Goal: Communication & Community: Participate in discussion

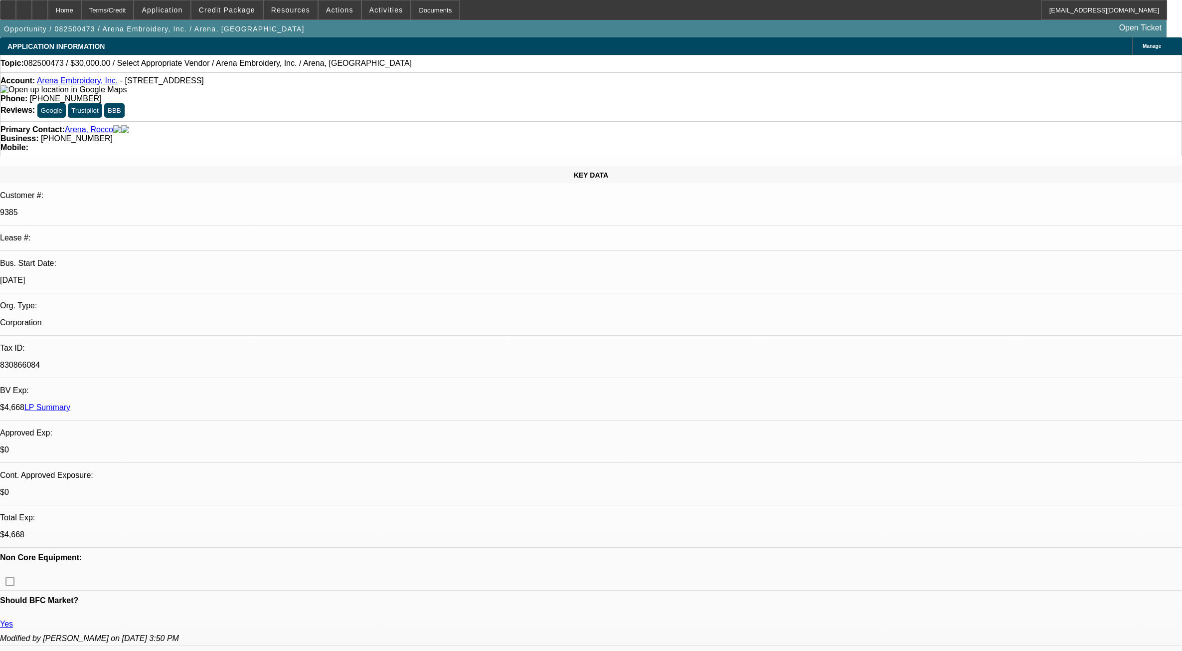
select select "0"
select select "2"
select select "0.1"
select select "4"
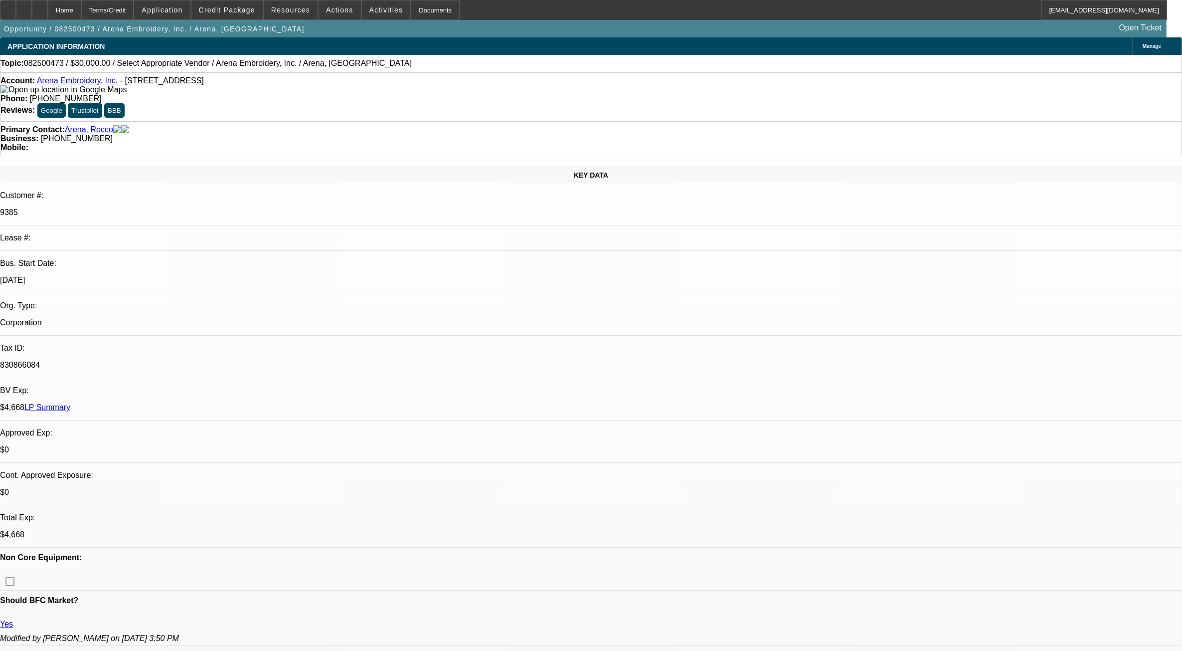
drag, startPoint x: 1001, startPoint y: 114, endPoint x: 933, endPoint y: 96, distance: 70.0
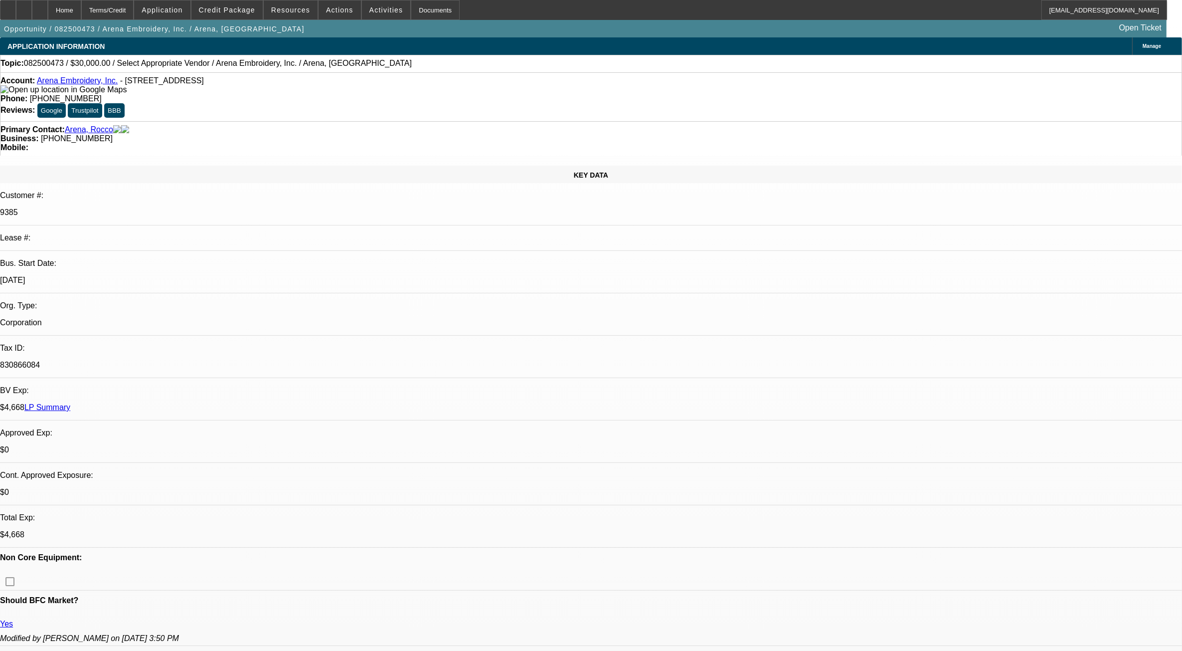
radio input "true"
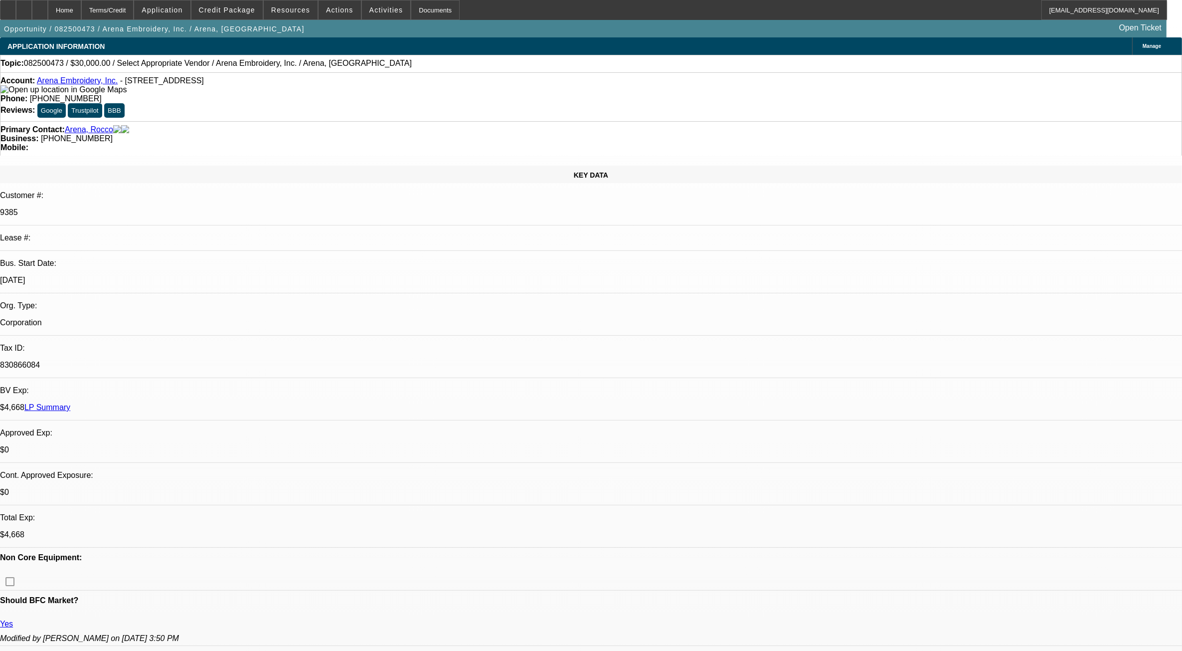
radio input "true"
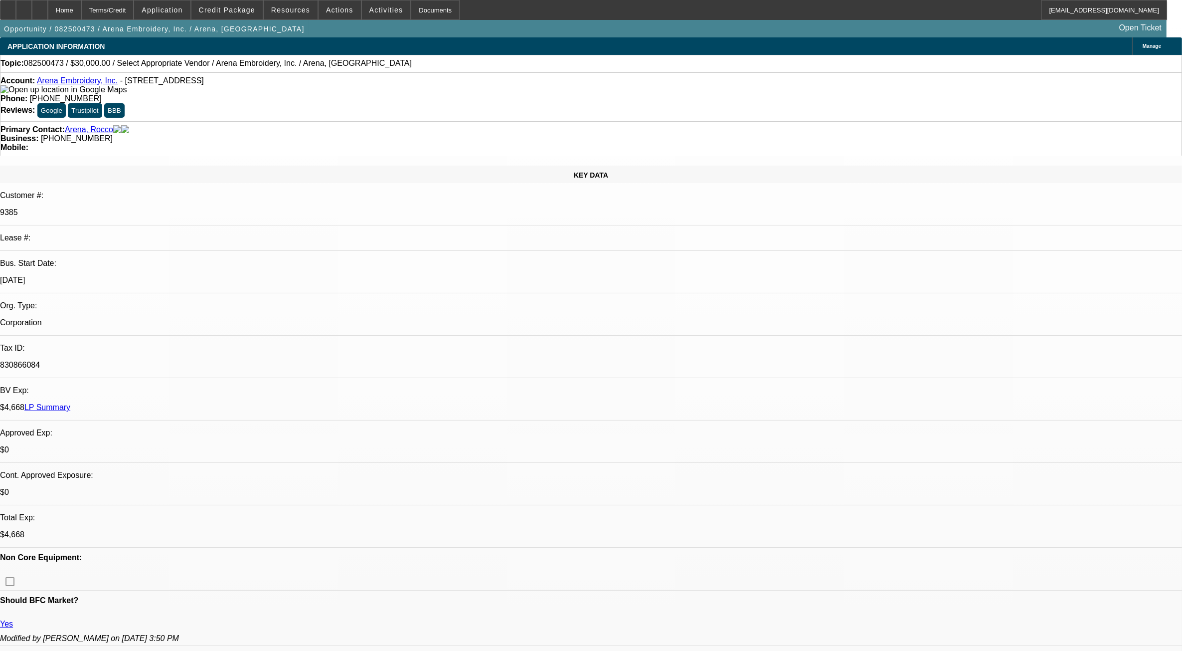
type textarea "Rocco is interested in getting some numbers on a new single head again, as well…"
radio input "true"
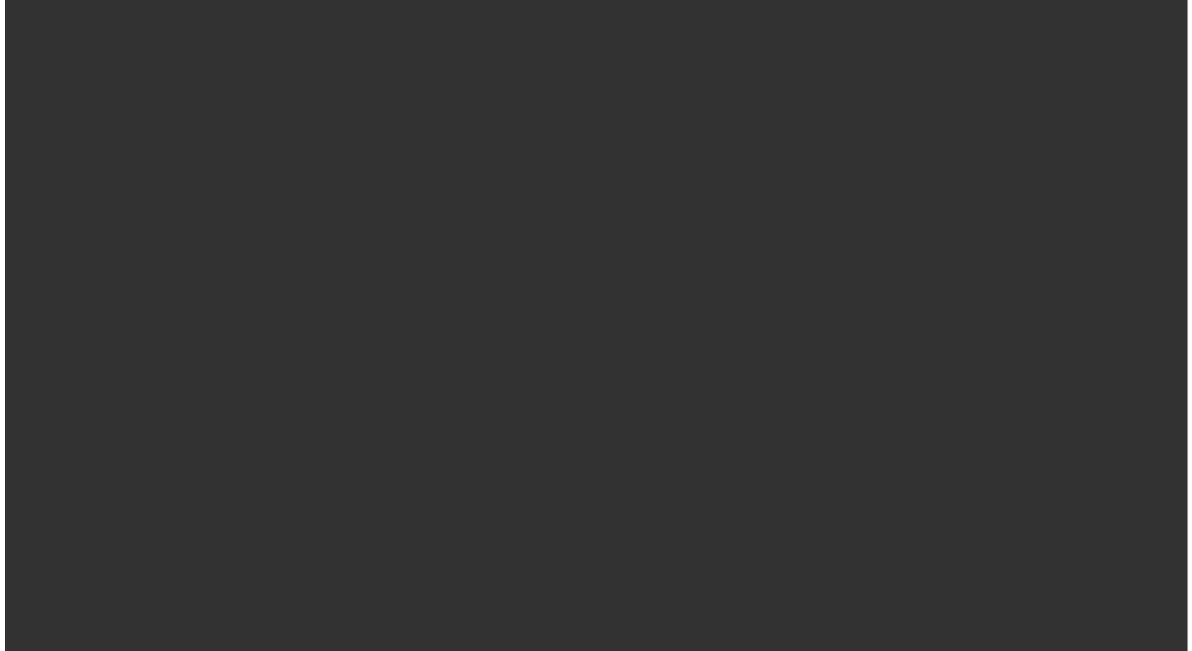
scroll to position [0, 0]
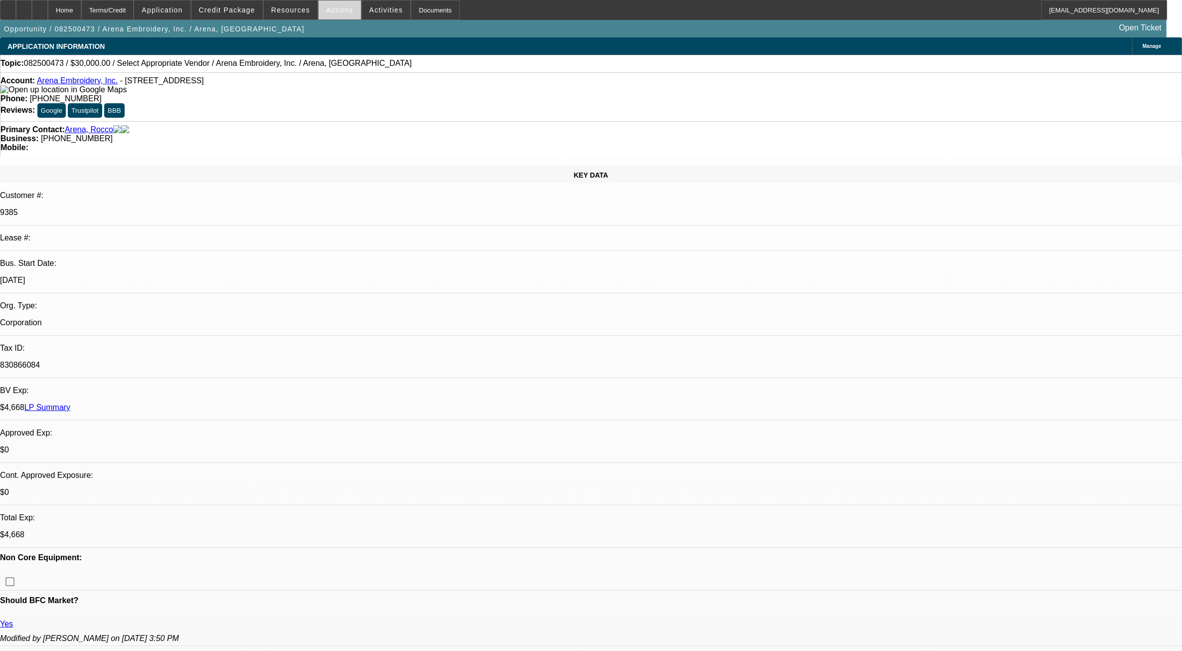
click at [345, 13] on span at bounding box center [340, 10] width 42 height 24
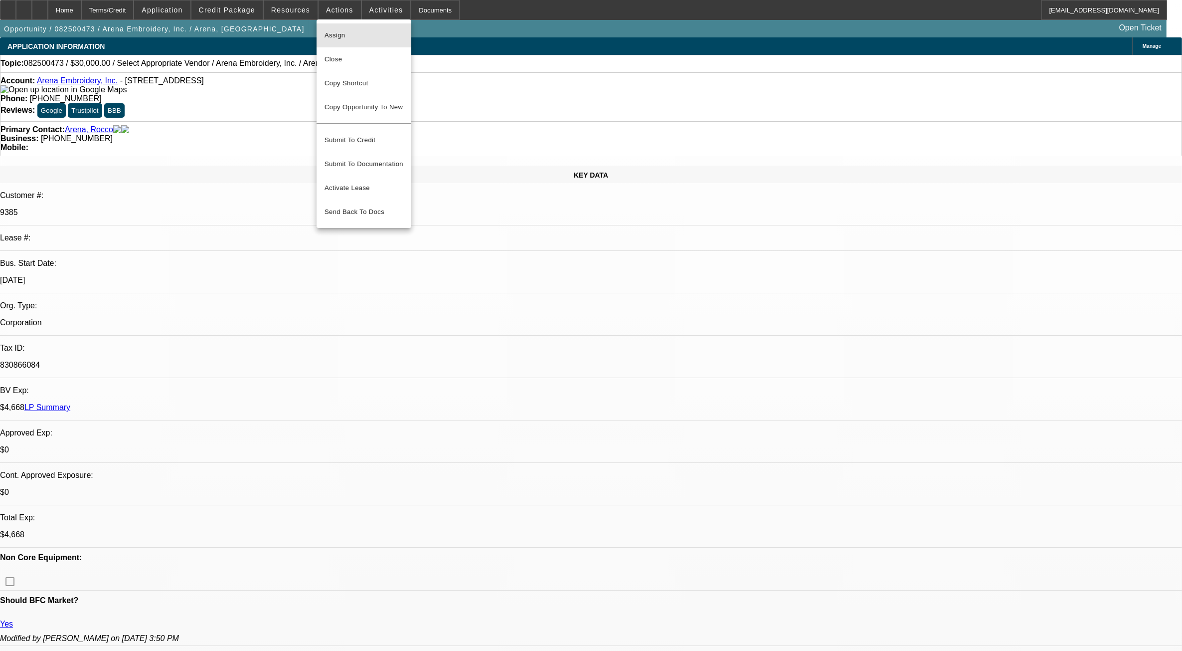
click at [355, 35] on span "Assign" at bounding box center [364, 35] width 79 height 12
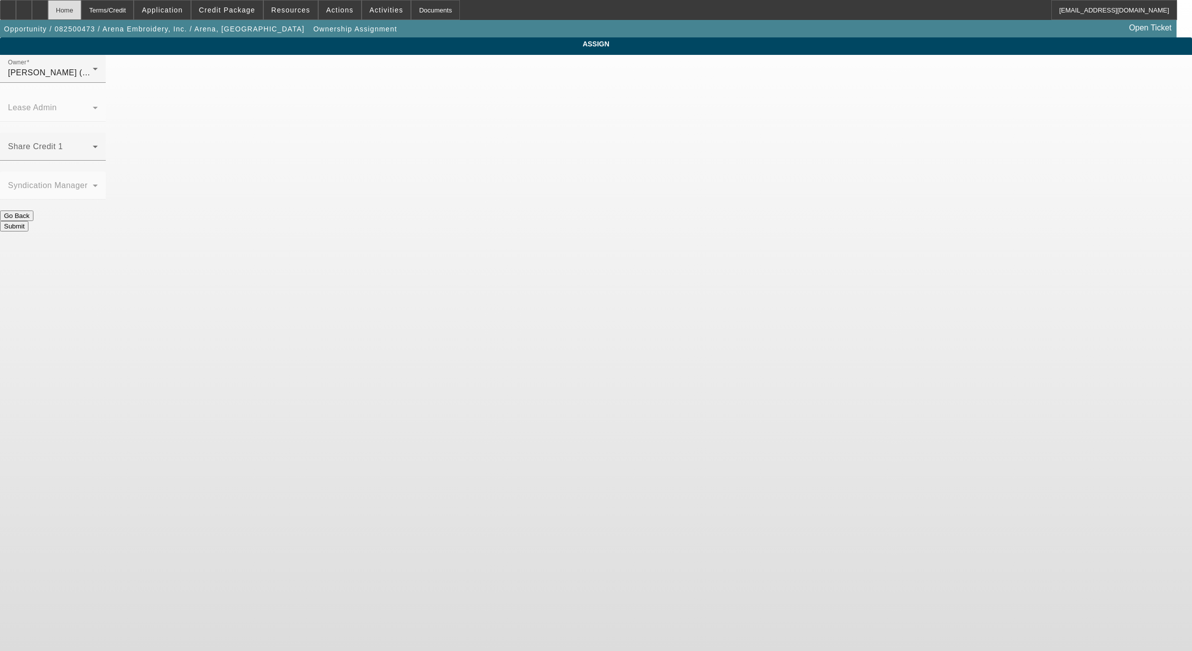
click at [81, 15] on div "Home" at bounding box center [64, 10] width 33 height 20
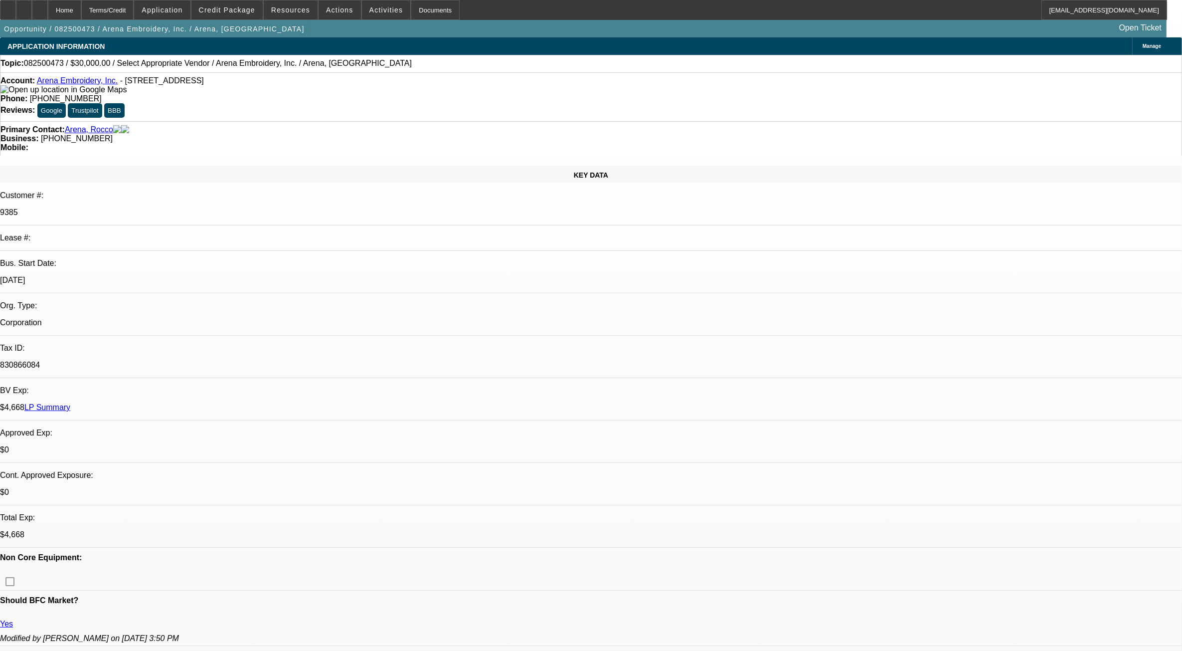
select select "0"
select select "2"
select select "0.1"
select select "4"
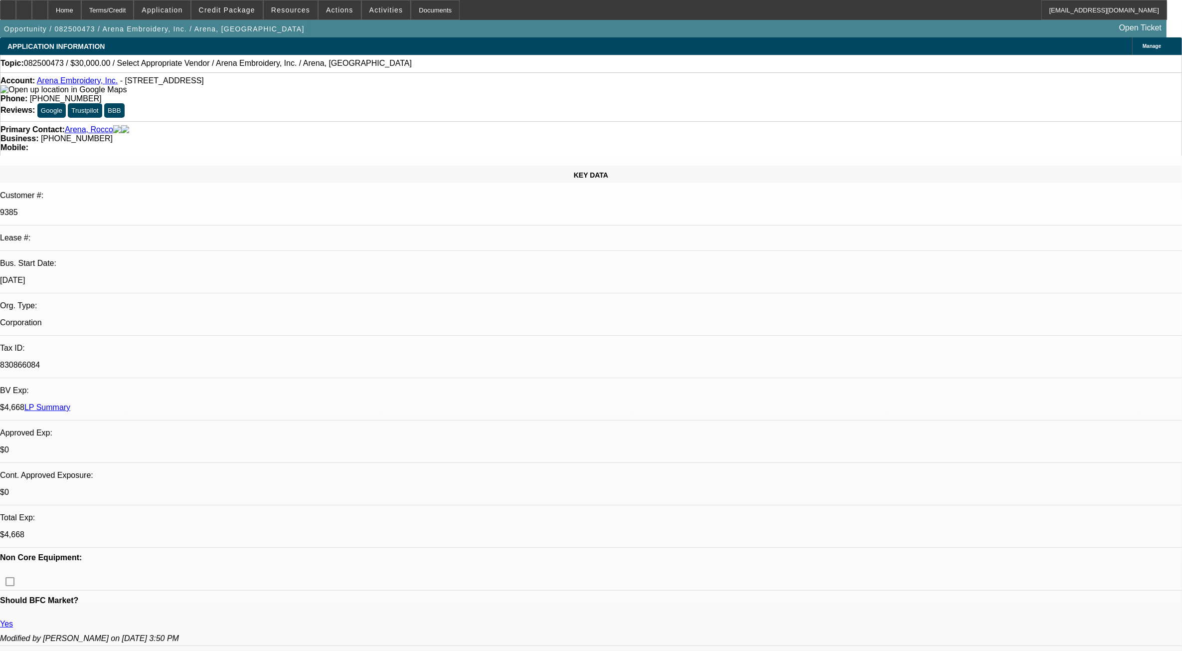
click at [79, 81] on link "Arena Embroidery, Inc." at bounding box center [77, 80] width 81 height 8
click at [329, 19] on span at bounding box center [340, 10] width 42 height 24
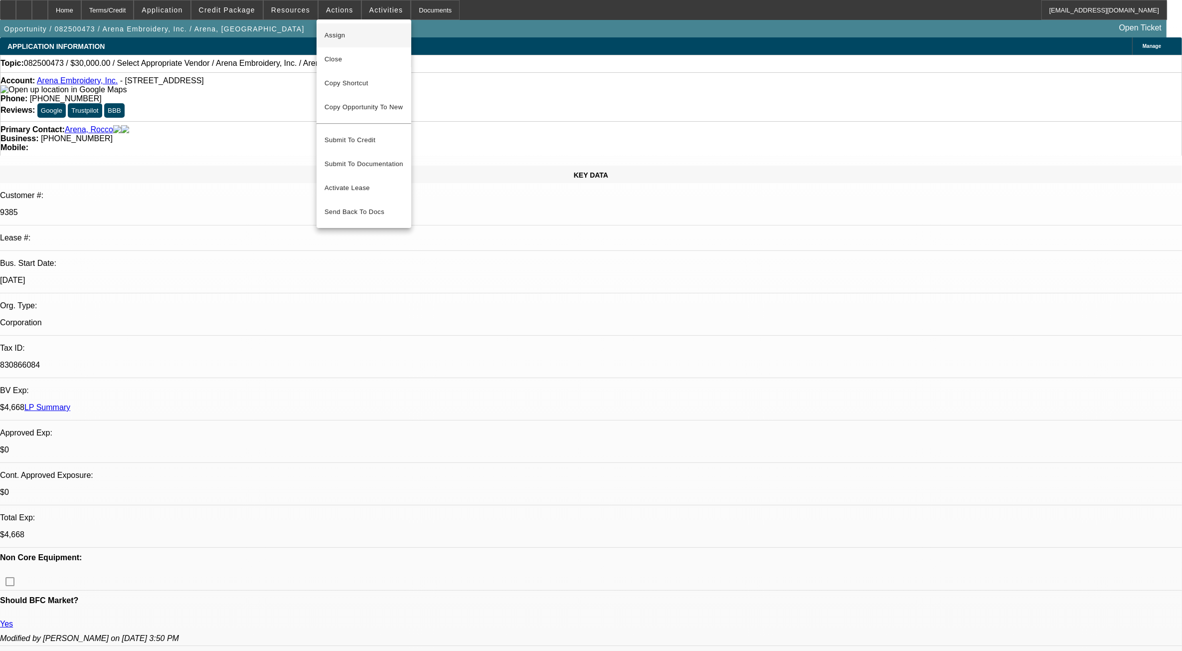
click at [330, 31] on span "Assign" at bounding box center [364, 35] width 79 height 12
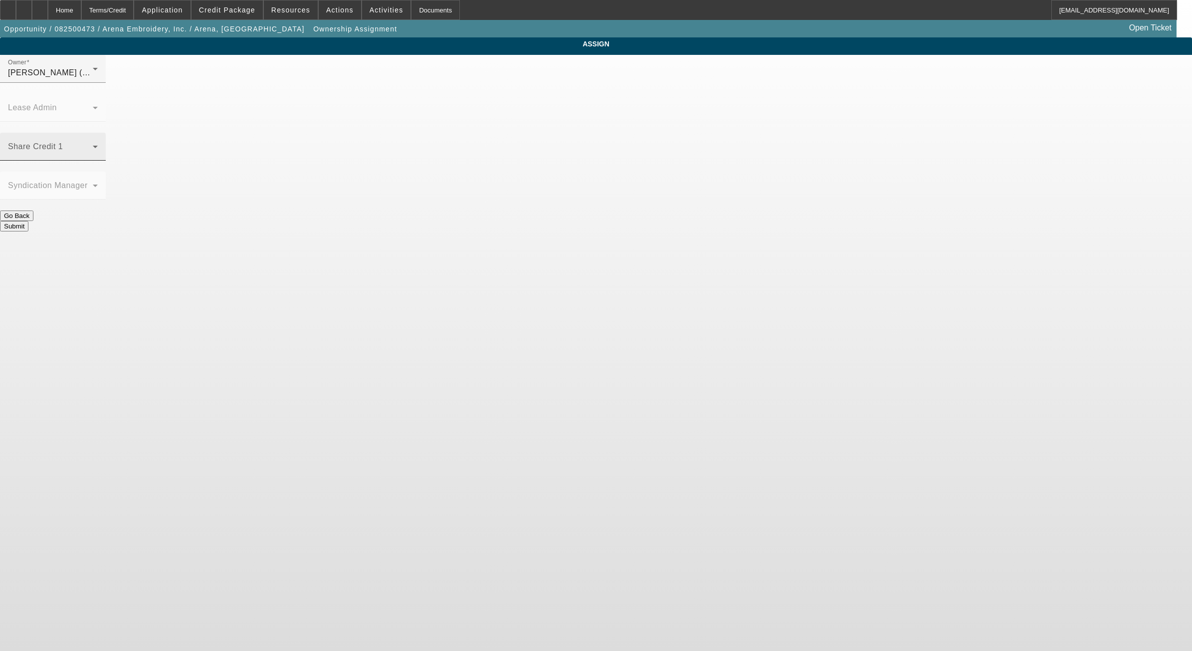
click at [93, 145] on span at bounding box center [50, 151] width 85 height 12
click at [530, 268] on mat-option "McDonough, Lucas (Lvl 1)" at bounding box center [523, 259] width 130 height 24
click at [103, 77] on span "McDonough, Lucas (Lvl 1)" at bounding box center [55, 72] width 95 height 8
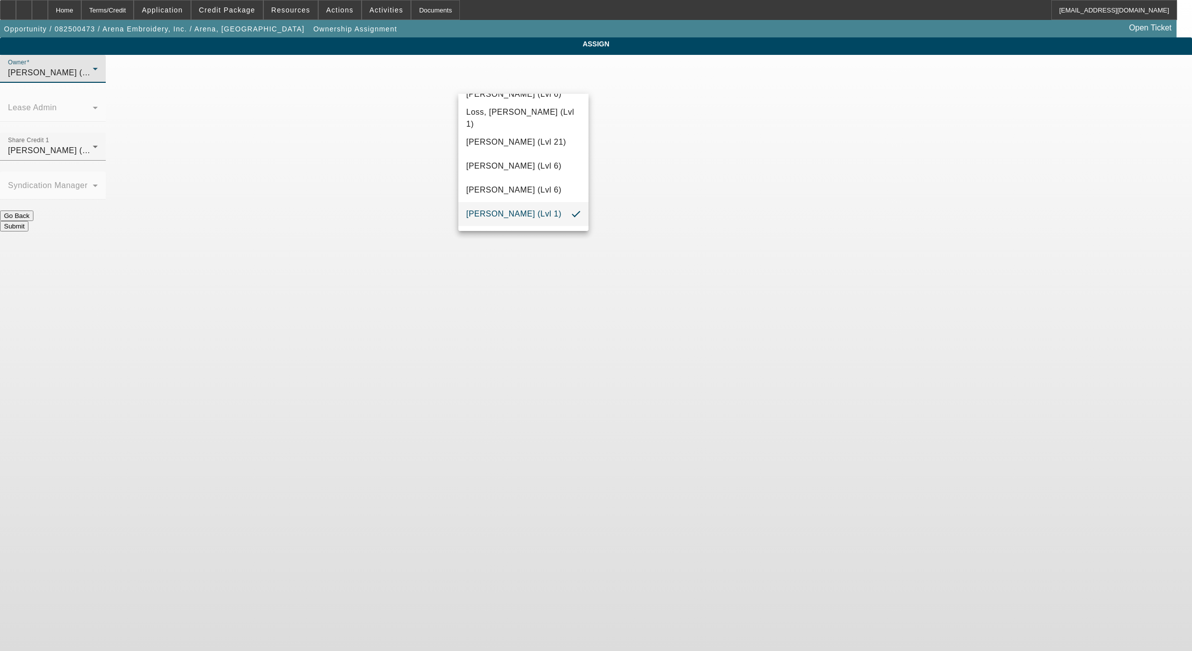
scroll to position [1379, 0]
click at [559, 216] on span "Wesolowski, John (Lvl 6)" at bounding box center [513, 214] width 95 height 12
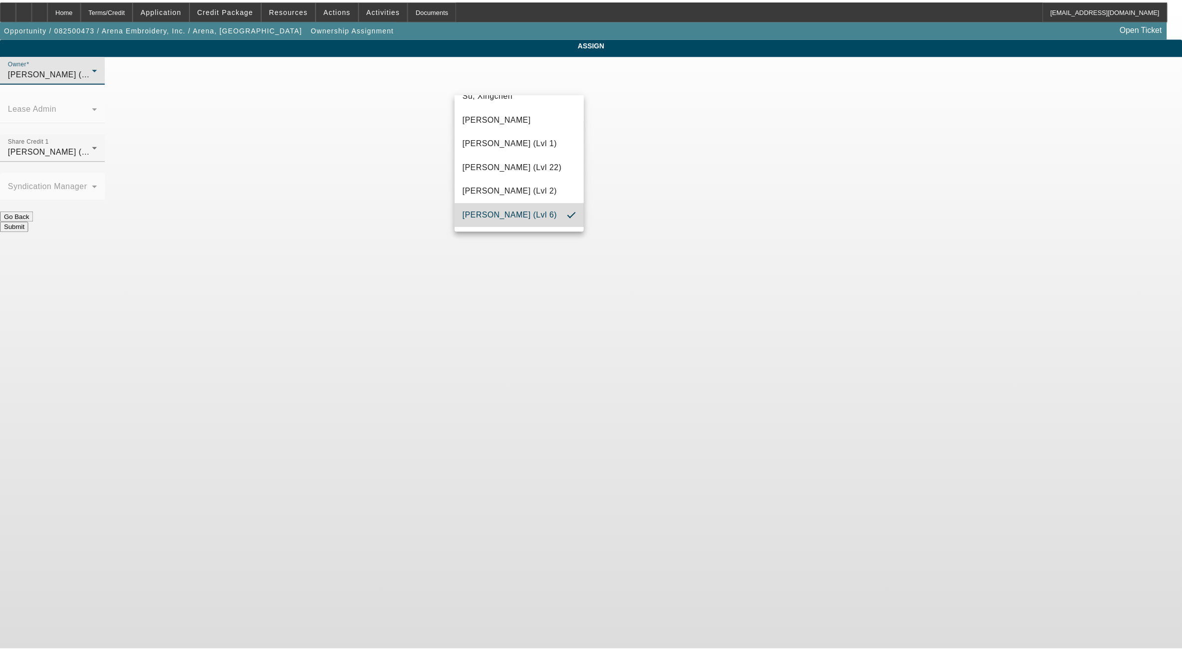
scroll to position [1374, 0]
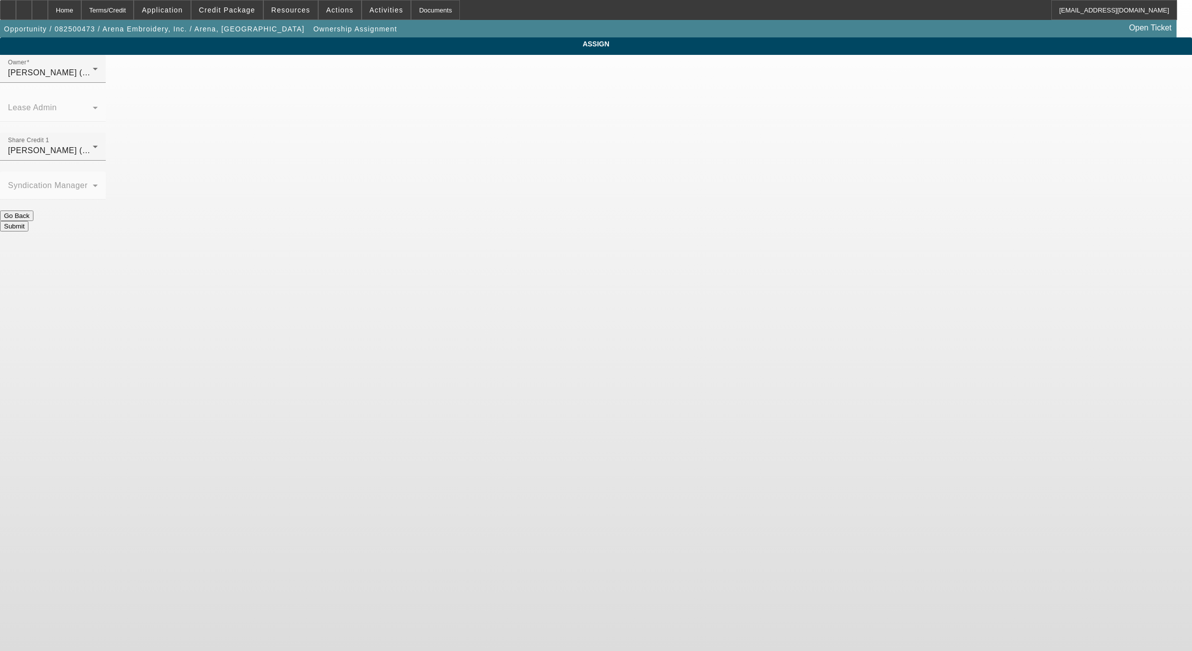
click at [28, 221] on button "Submit" at bounding box center [14, 226] width 28 height 10
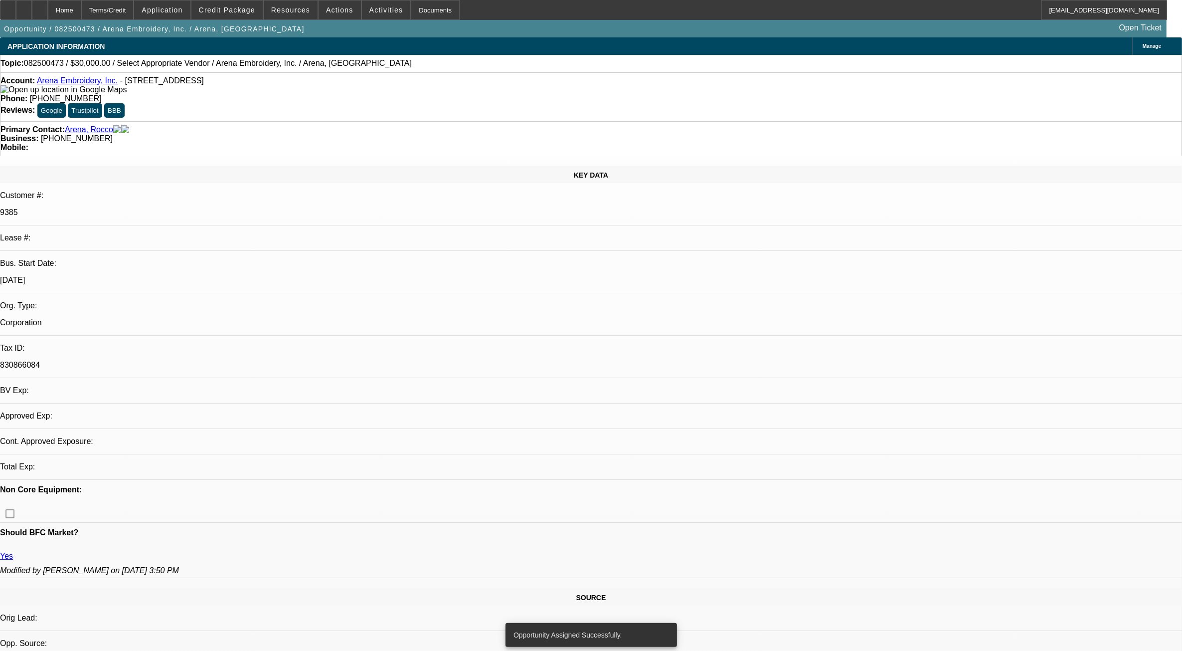
select select "0"
select select "2"
select select "0.1"
select select "4"
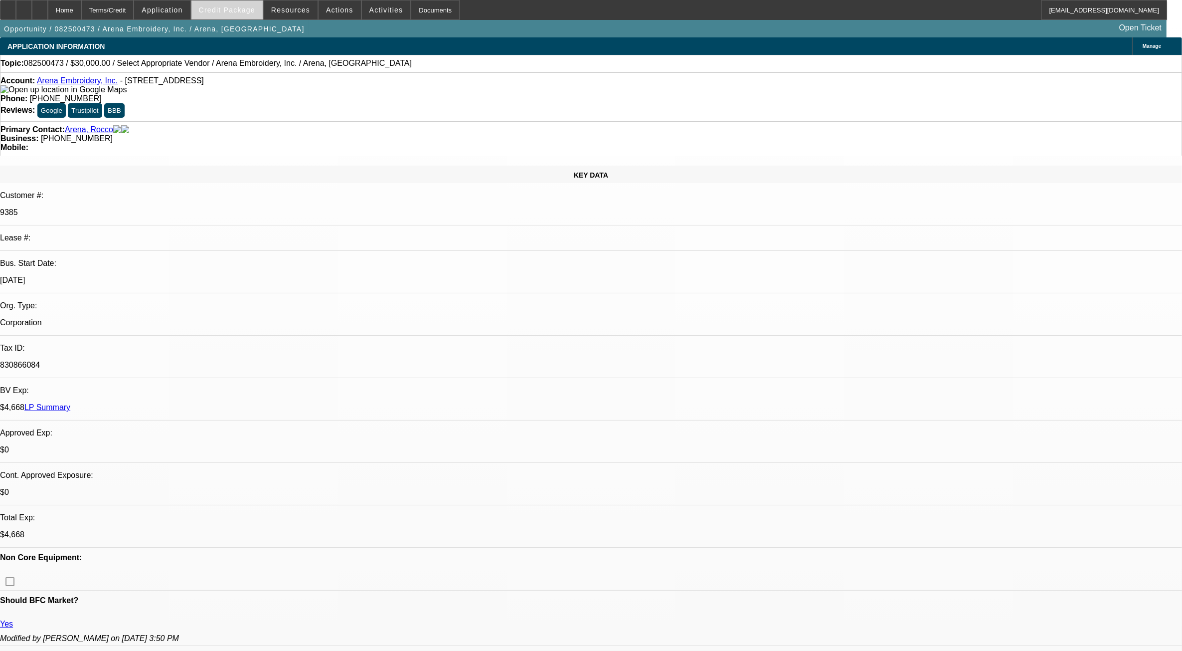
click at [242, 13] on span "Credit Package" at bounding box center [227, 10] width 56 height 8
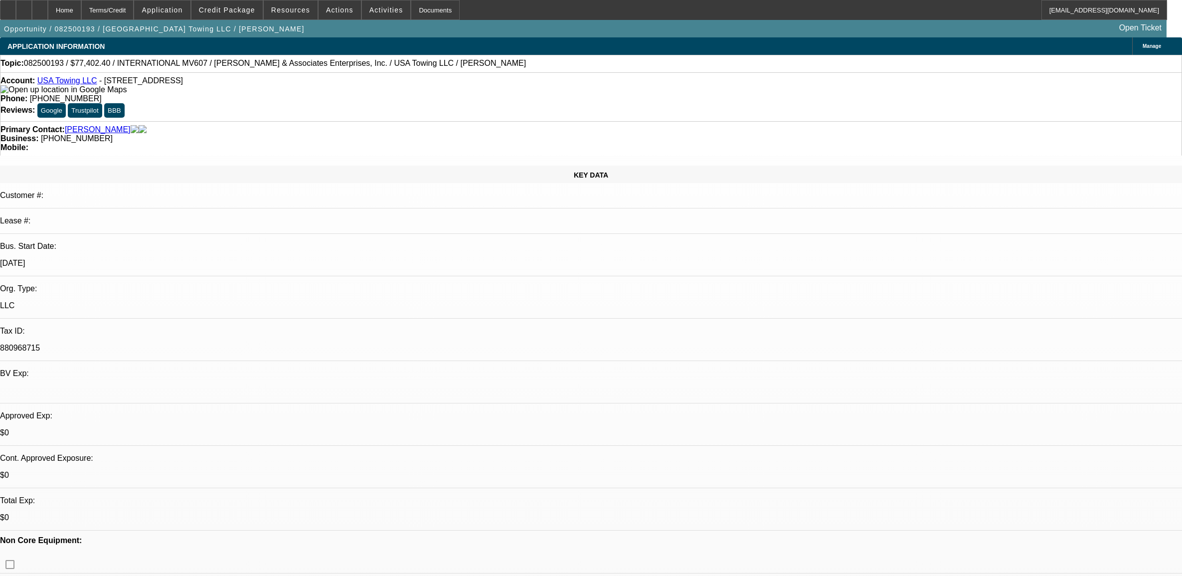
select select "0"
select select "2"
select select "0"
select select "6"
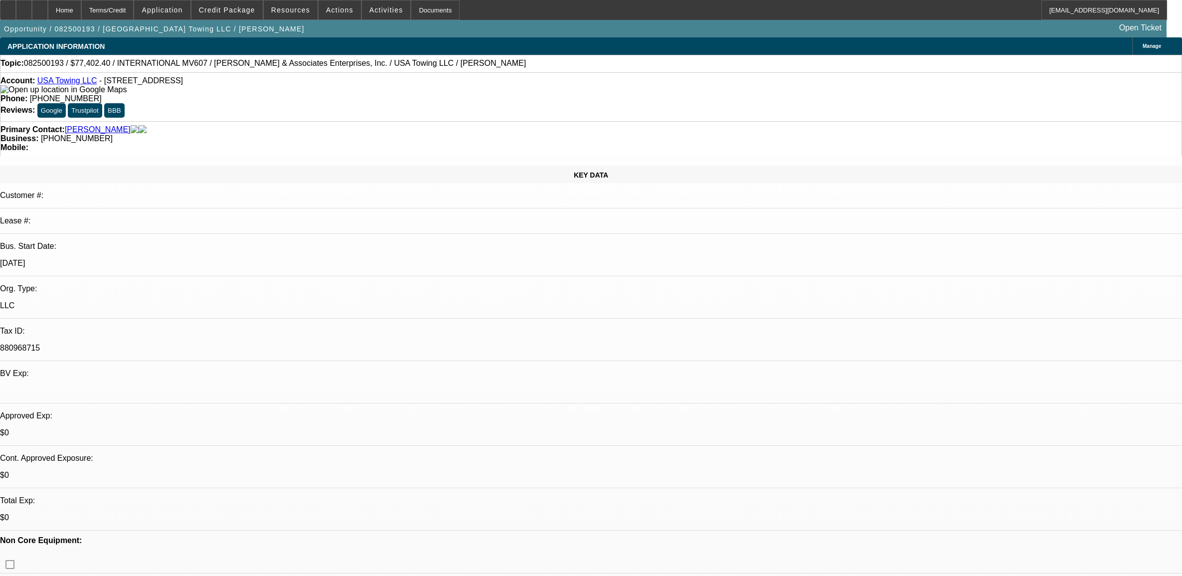
select select "0.1"
select select "0"
select select "2"
select select "0"
select select "6"
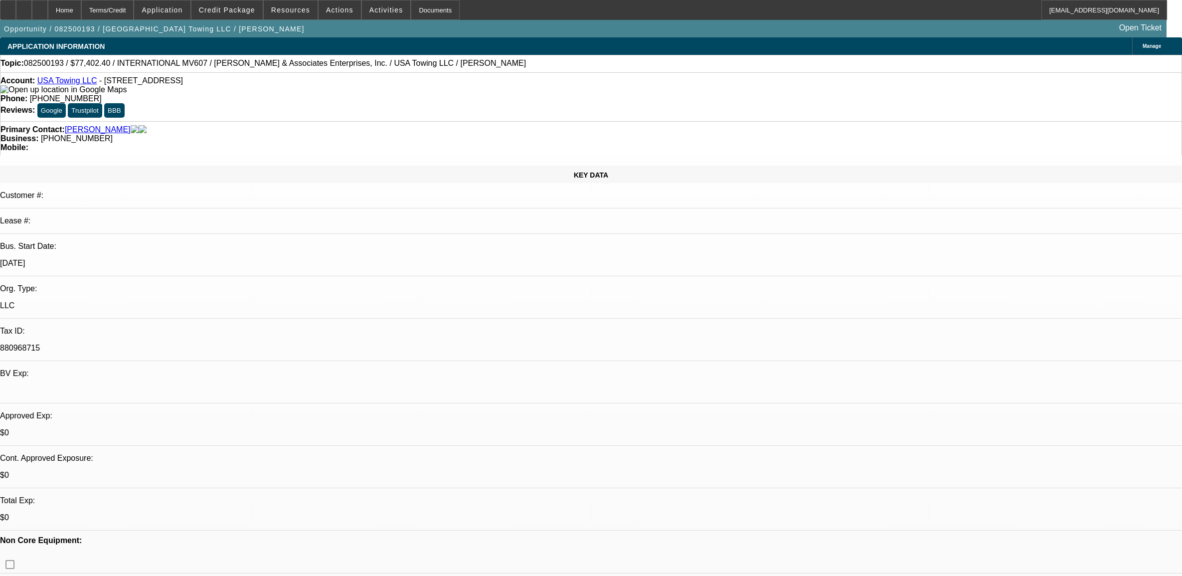
select select "0.1"
select select "0"
select select "2"
select select "0"
select select "6"
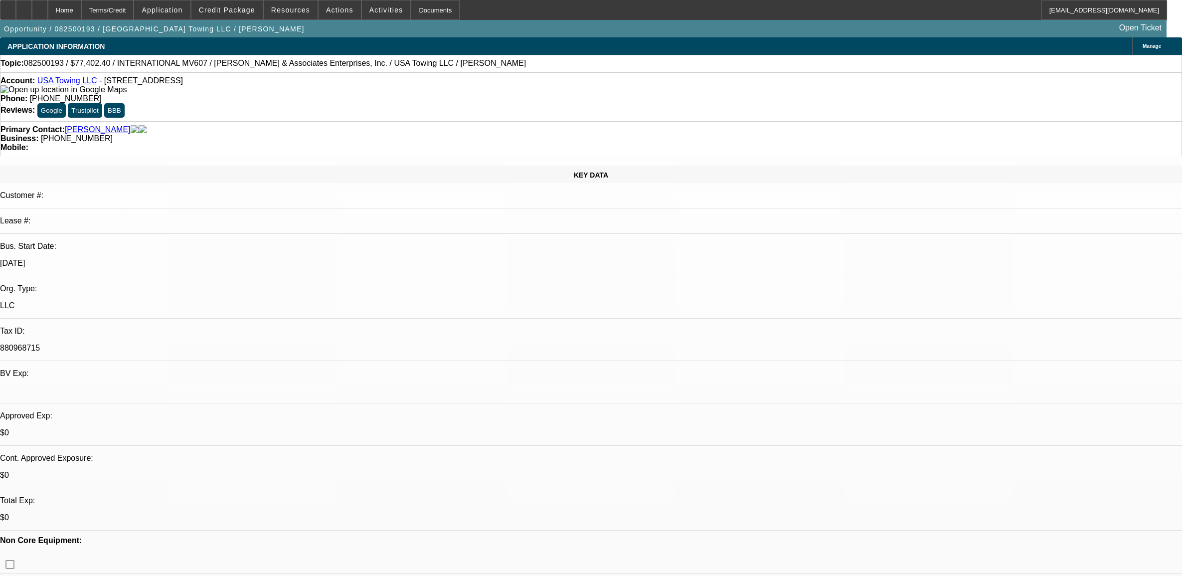
select select "0.1"
select select "2"
select select "0"
select select "6"
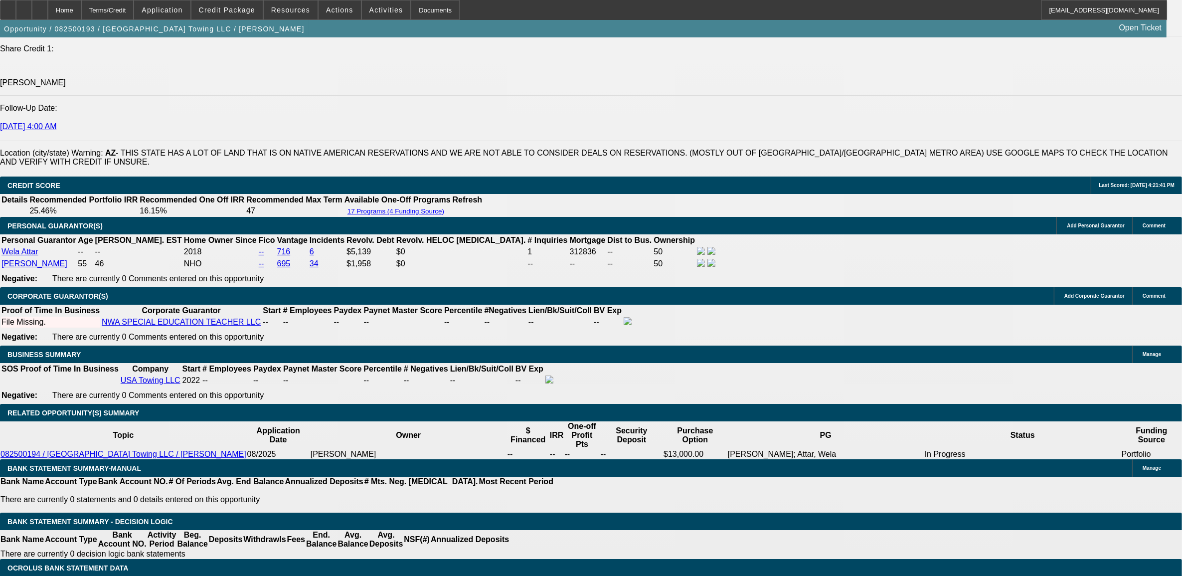
scroll to position [53, 0]
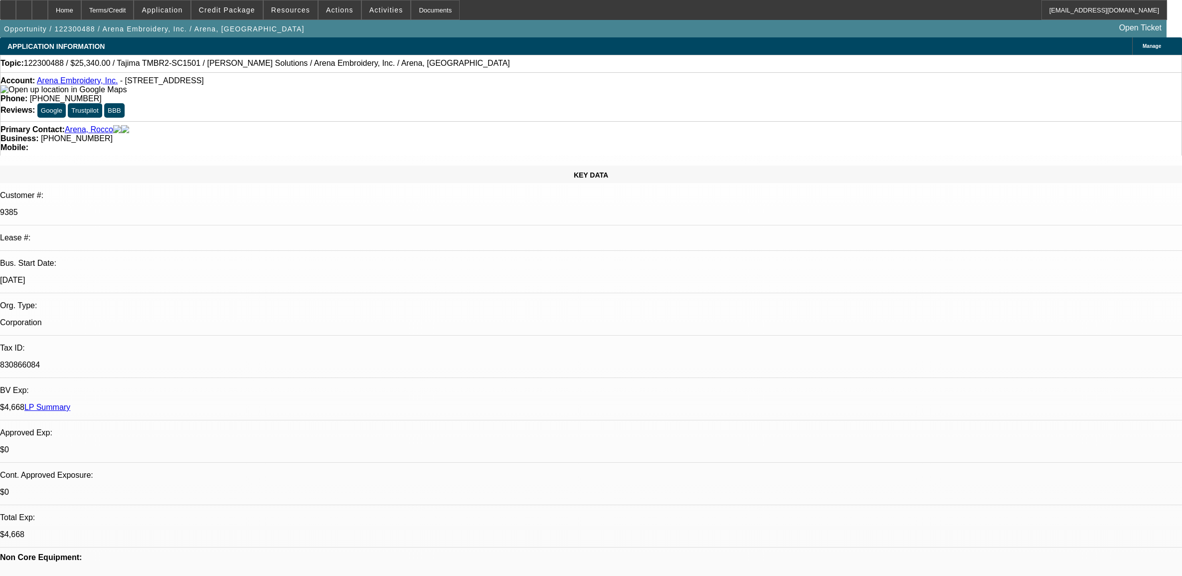
select select "0"
select select "2"
select select "0.1"
select select "4"
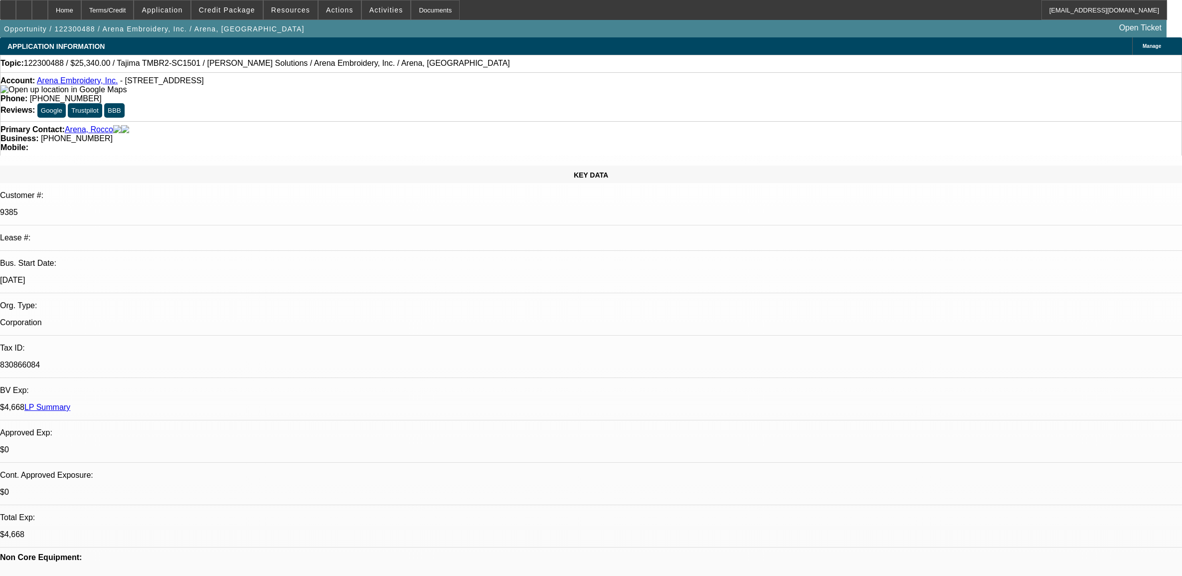
select select "0"
select select "2"
select select "0.1"
select select "4"
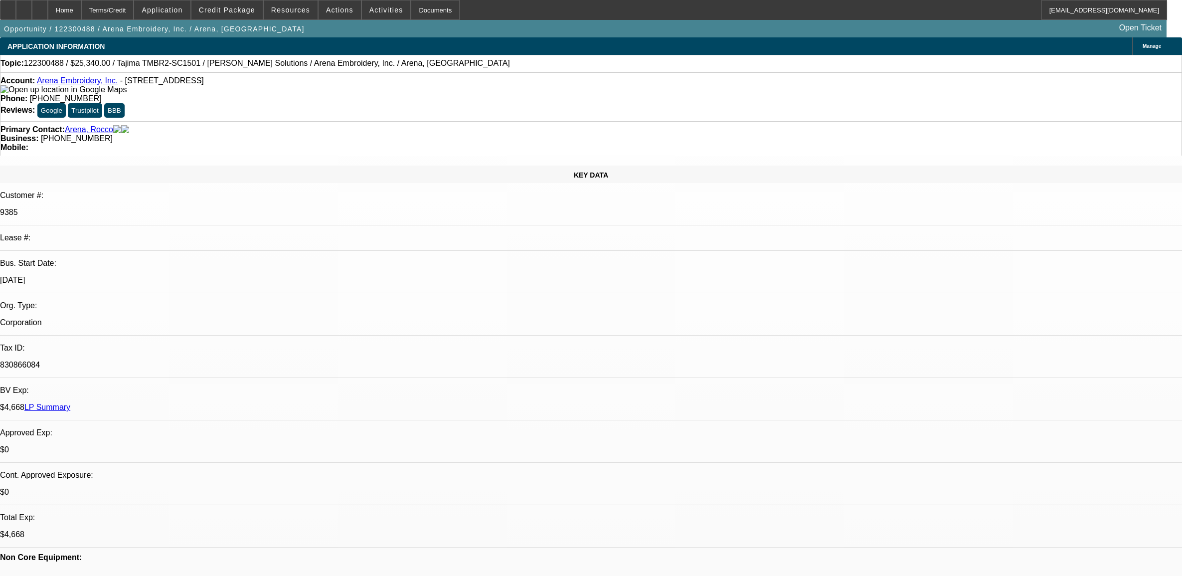
select select "0"
select select "2"
select select "0.1"
select select "4"
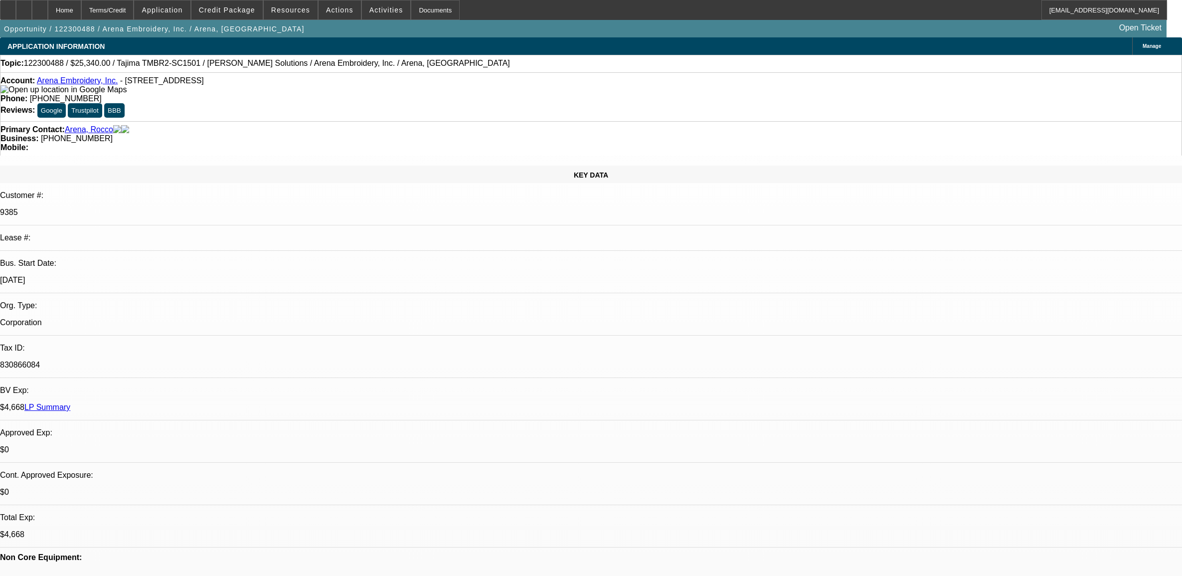
select select "0"
select select "2"
select select "0.1"
select select "4"
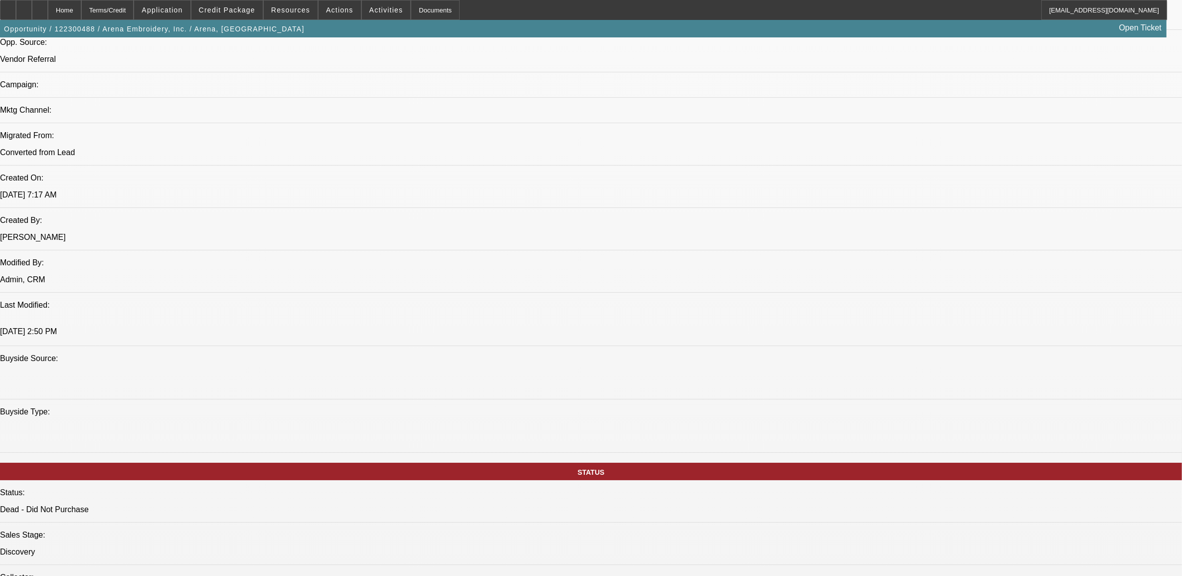
scroll to position [1150, 0]
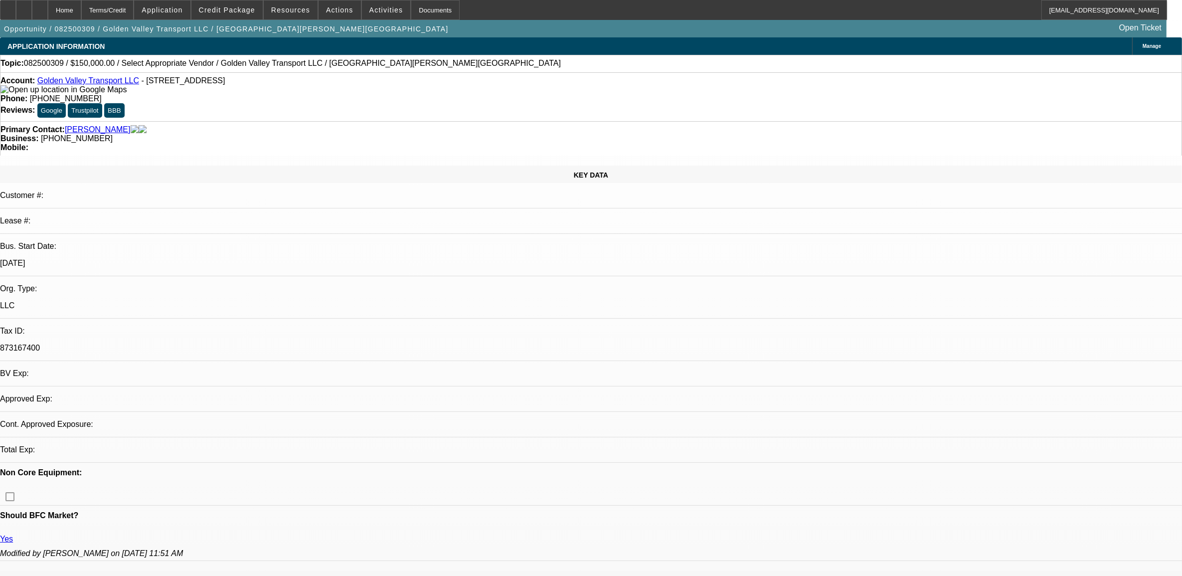
select select "0"
select select "2"
select select "0.1"
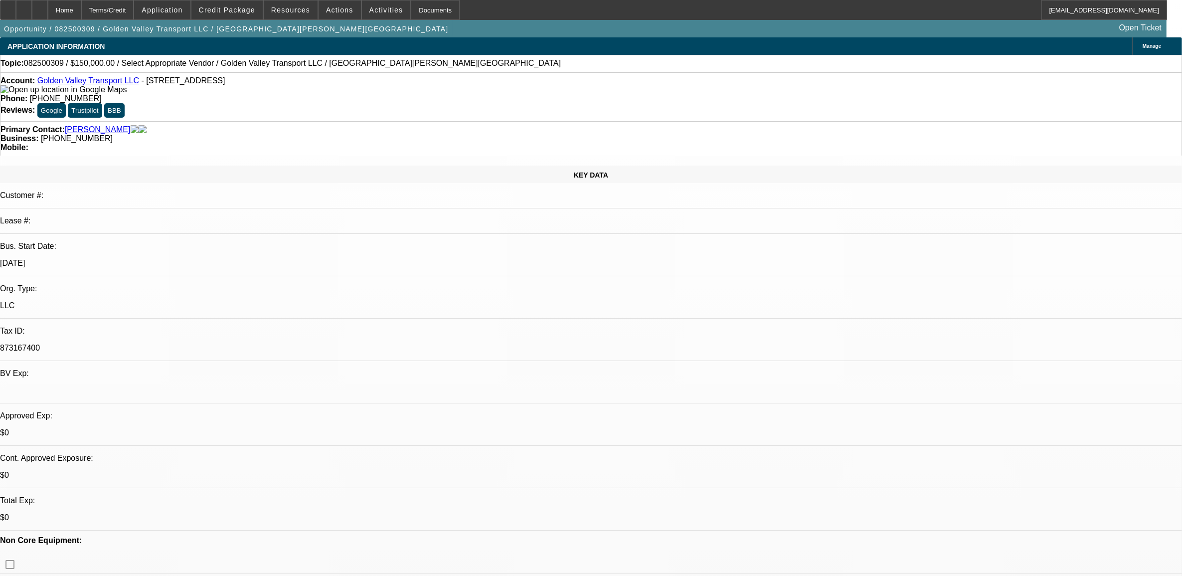
select select "1"
select select "2"
select select "4"
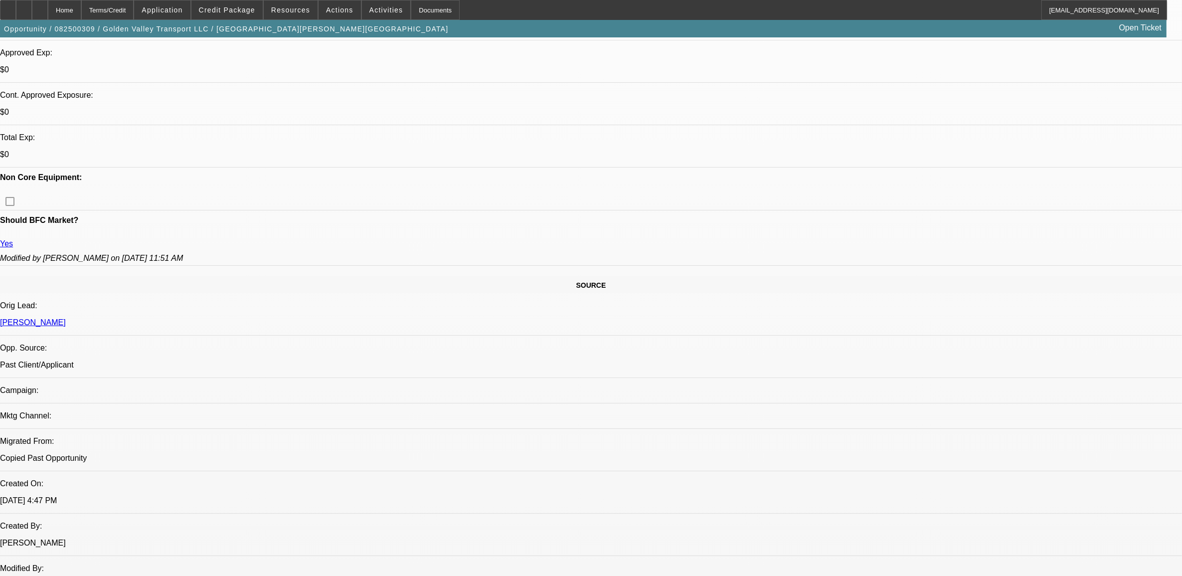
scroll to position [499, 0]
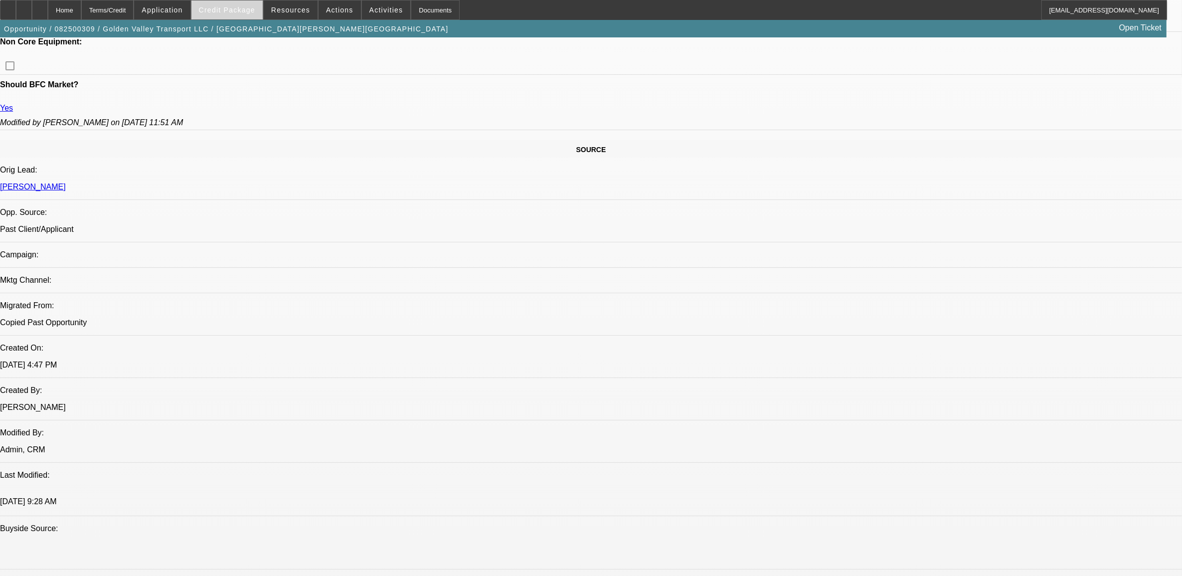
click at [247, 11] on span "Credit Package" at bounding box center [227, 10] width 56 height 8
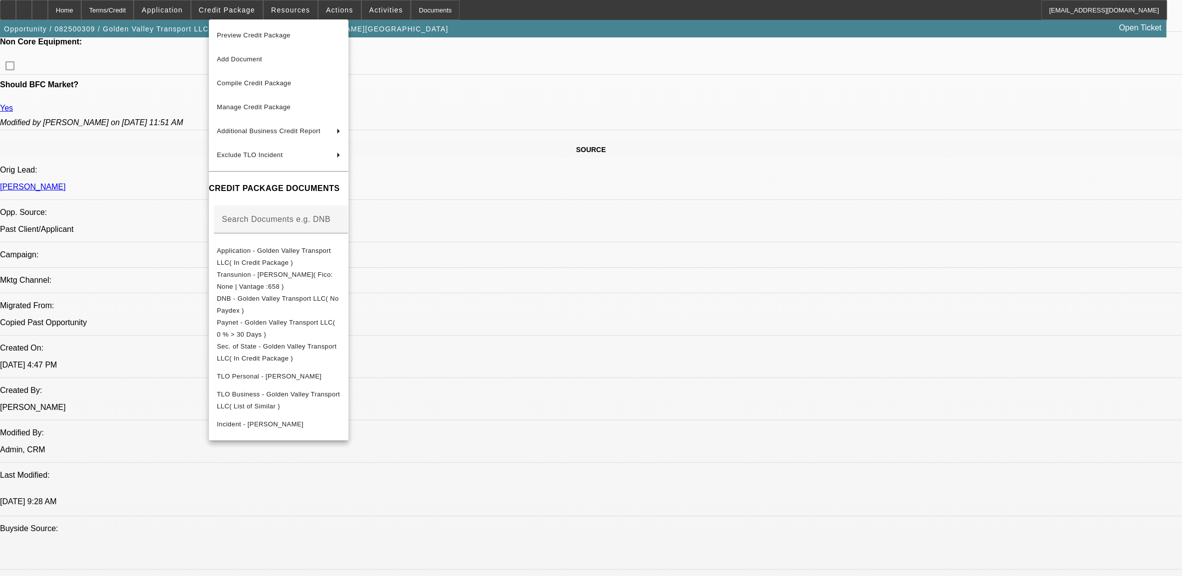
click at [943, 410] on div at bounding box center [591, 288] width 1182 height 576
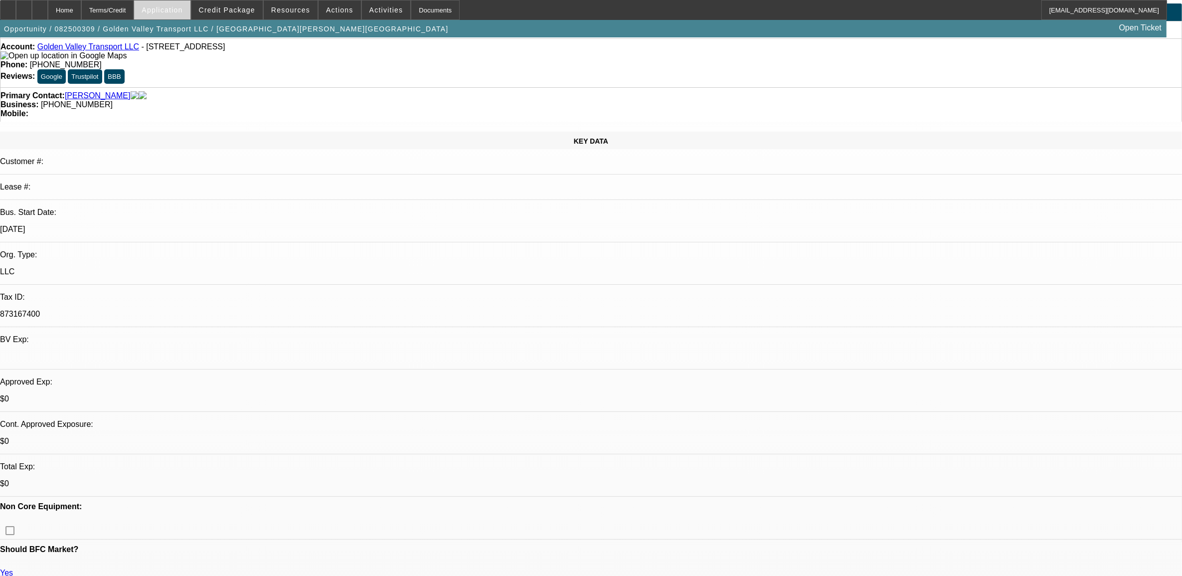
scroll to position [0, 0]
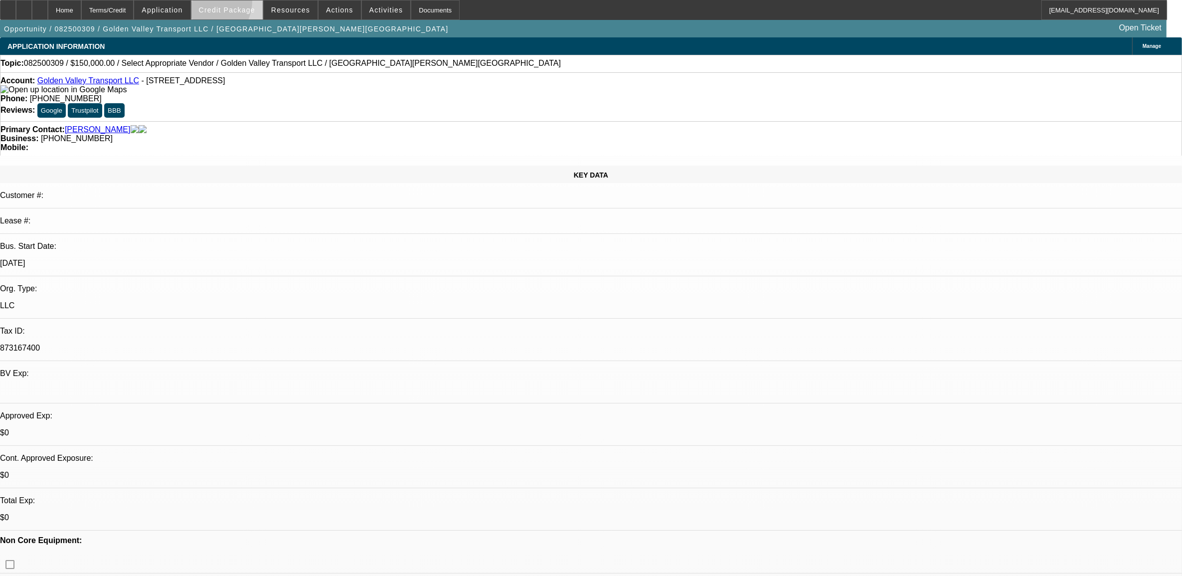
click at [223, 3] on span at bounding box center [226, 10] width 71 height 24
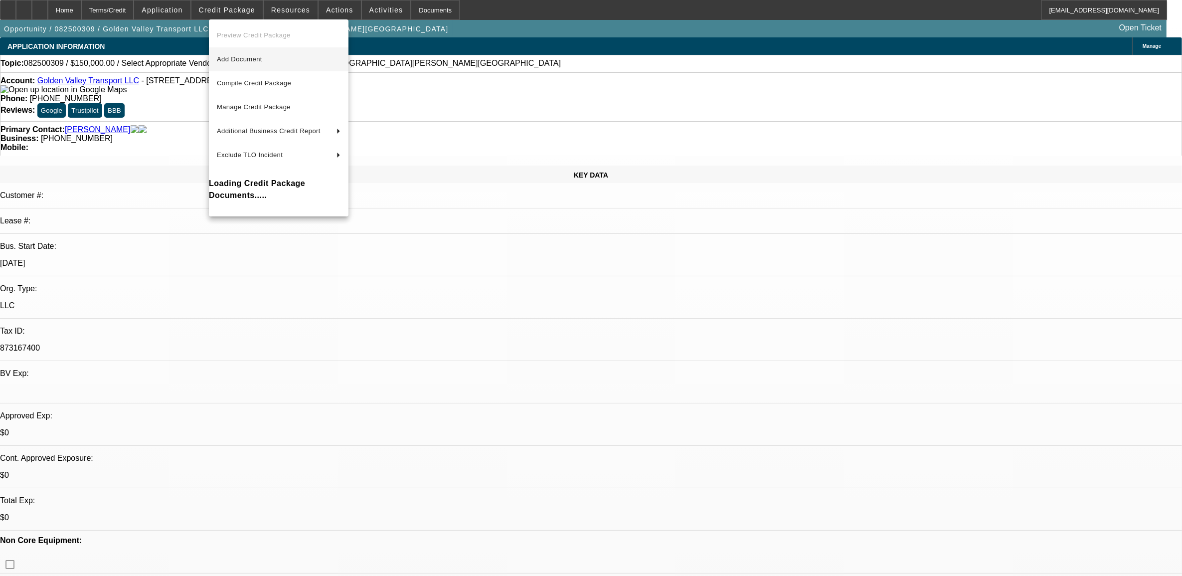
click at [254, 61] on span "Add Document" at bounding box center [239, 58] width 45 height 7
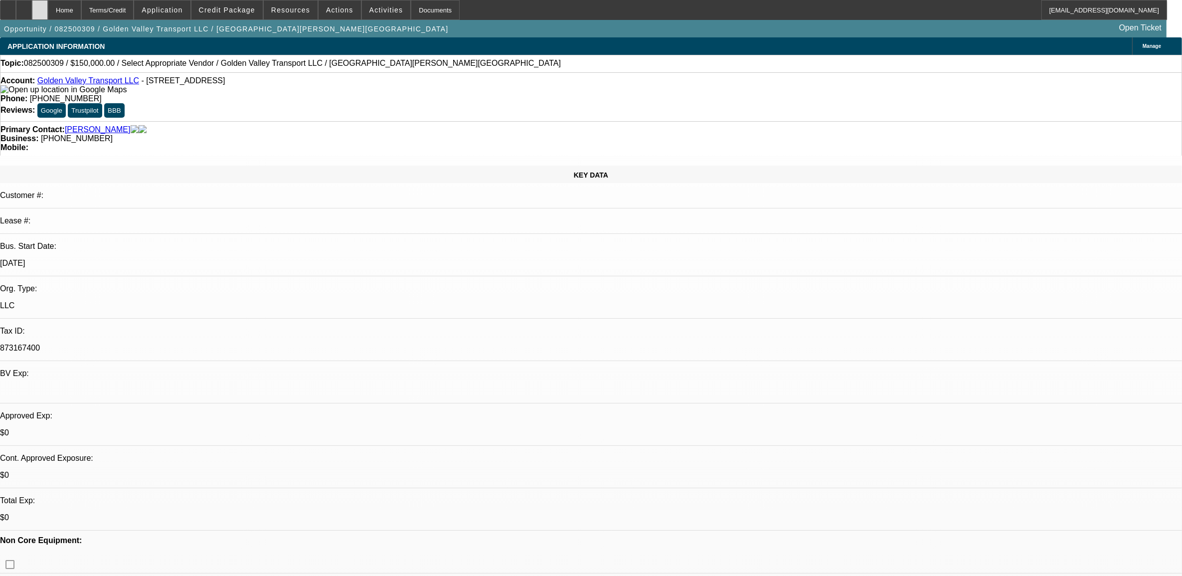
click at [48, 9] on div at bounding box center [40, 10] width 16 height 20
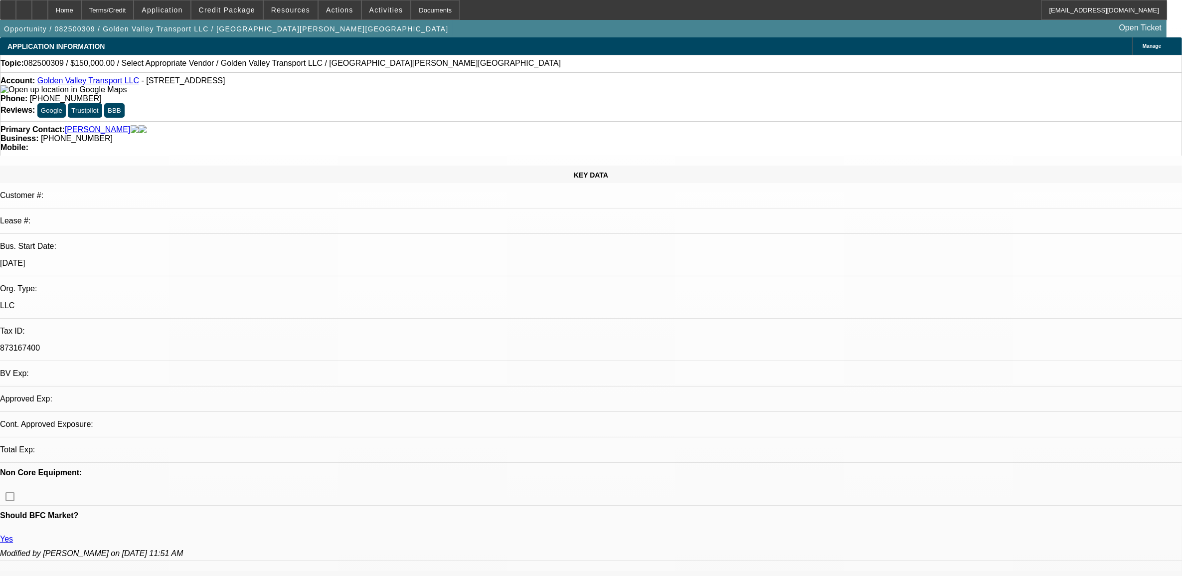
select select "0"
select select "2"
select select "0.1"
select select "1"
select select "2"
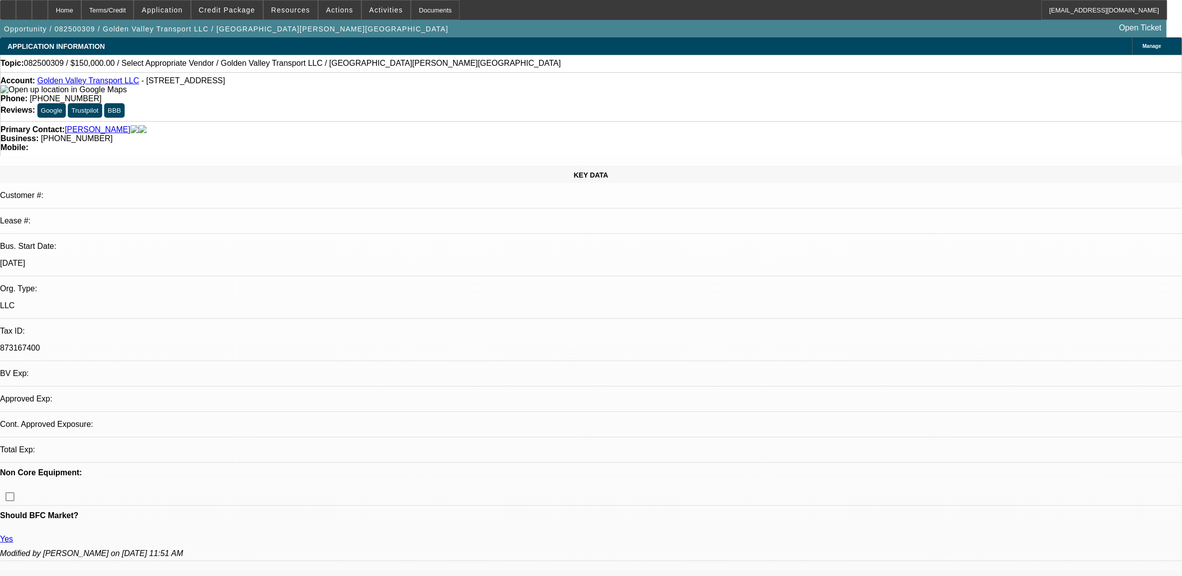
select select "4"
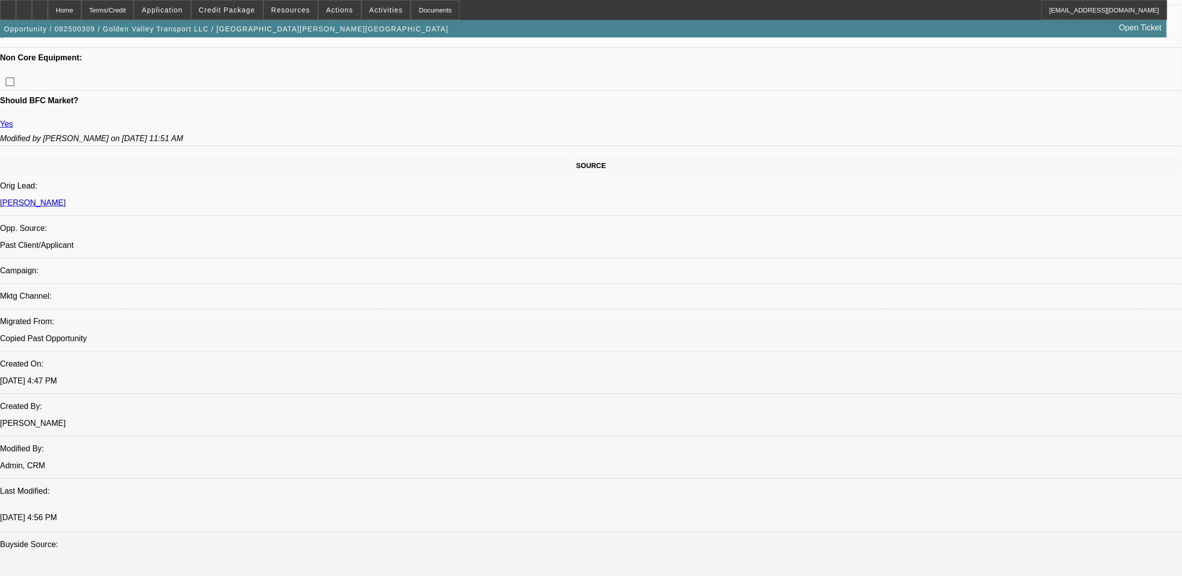
scroll to position [312, 0]
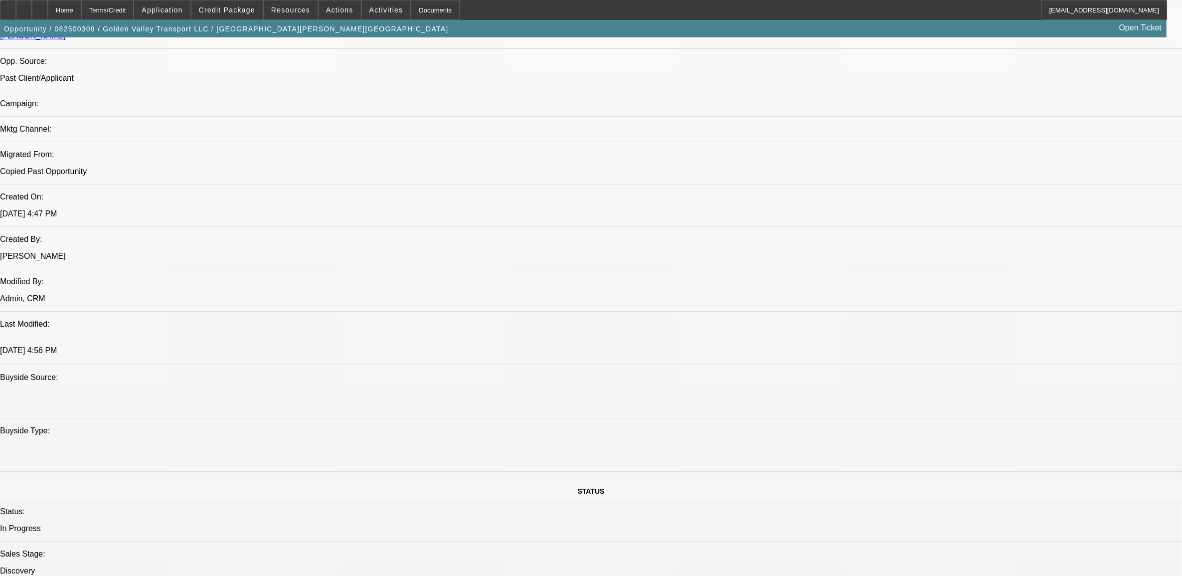
scroll to position [436, 0]
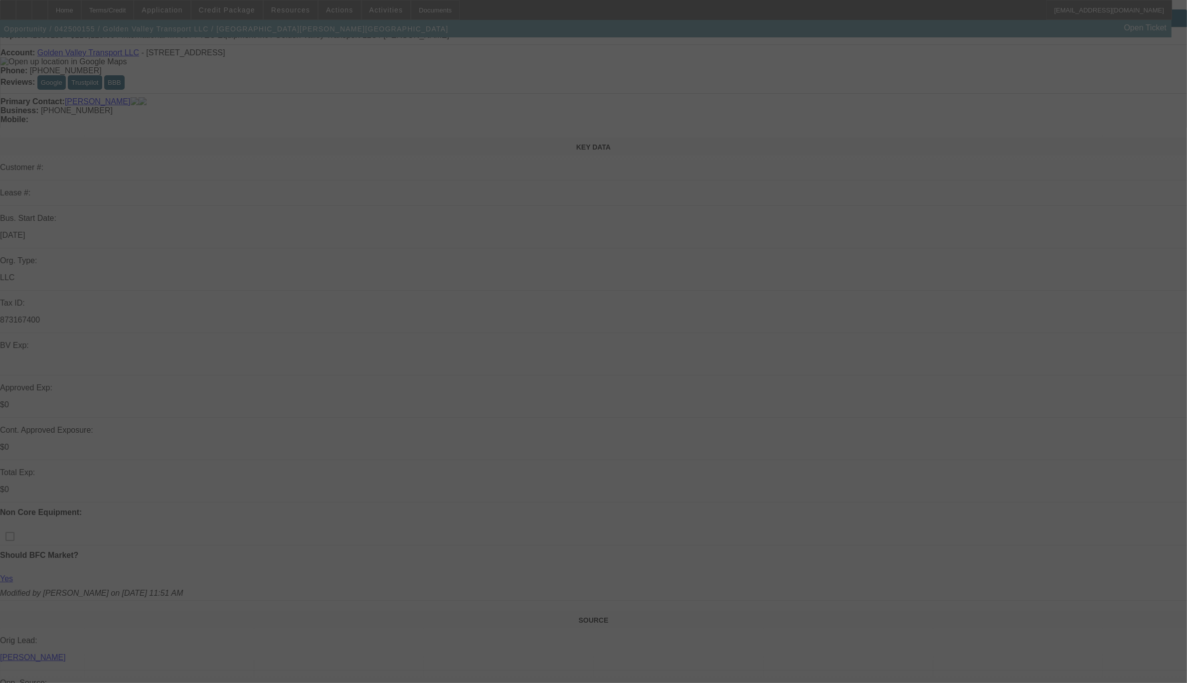
scroll to position [62, 0]
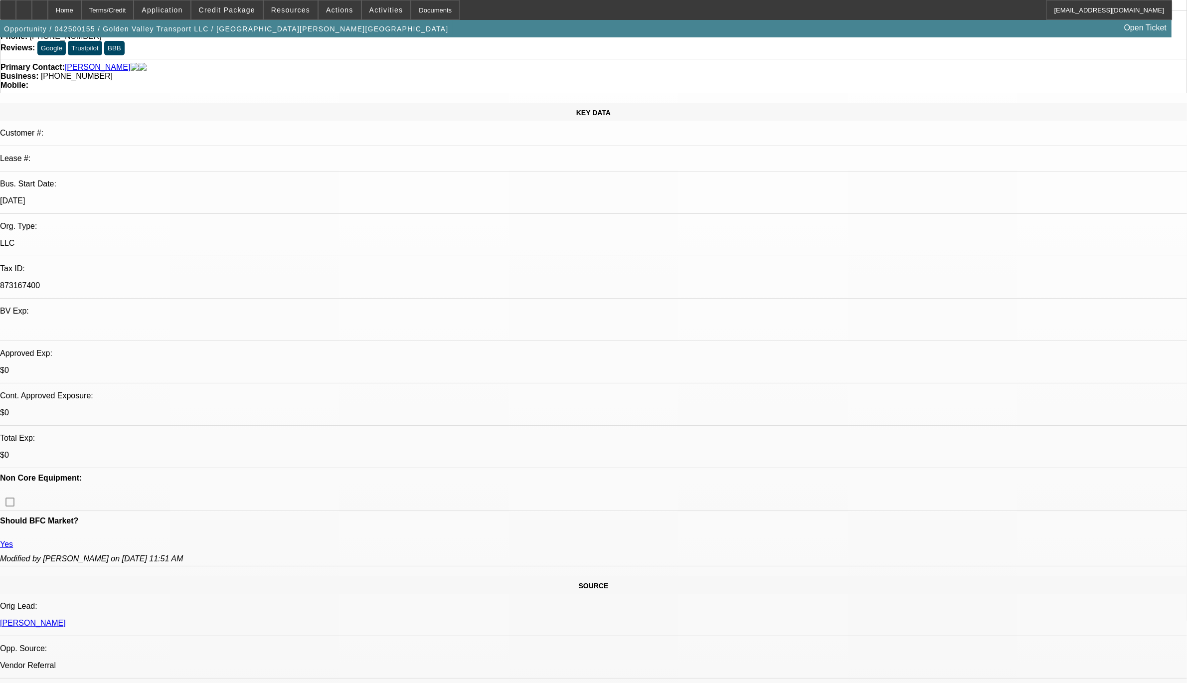
select select "0"
select select "0.1"
select select "0"
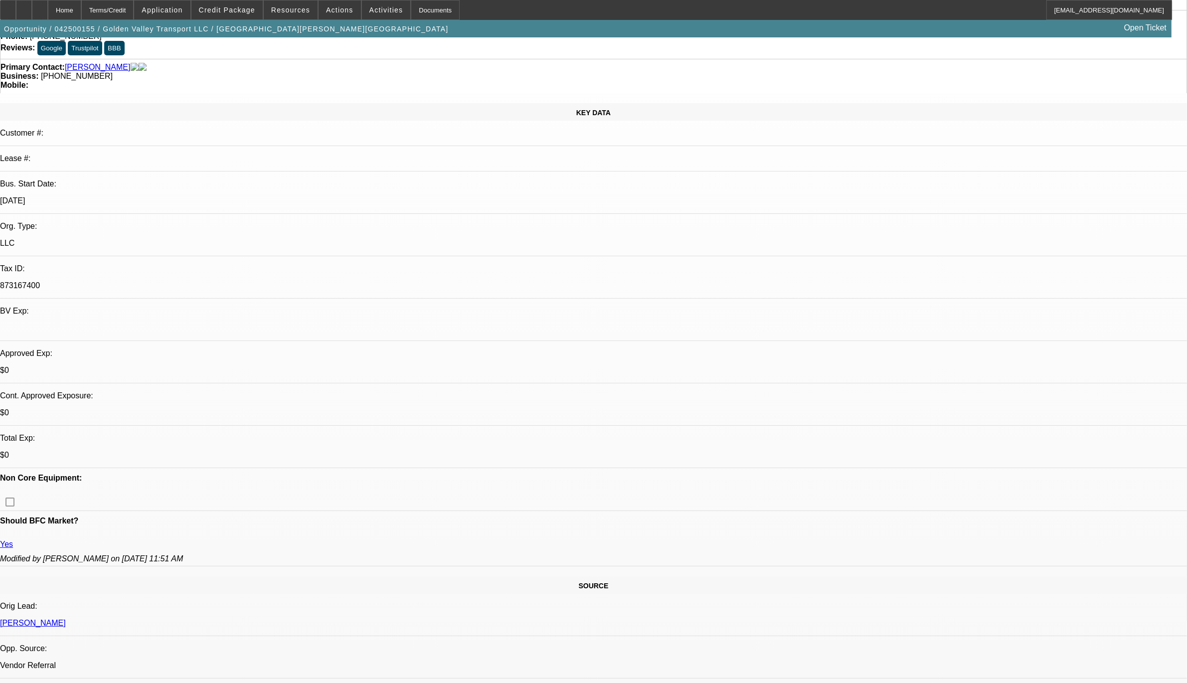
select select "0.1"
select select "0"
select select "0.1"
select select "0"
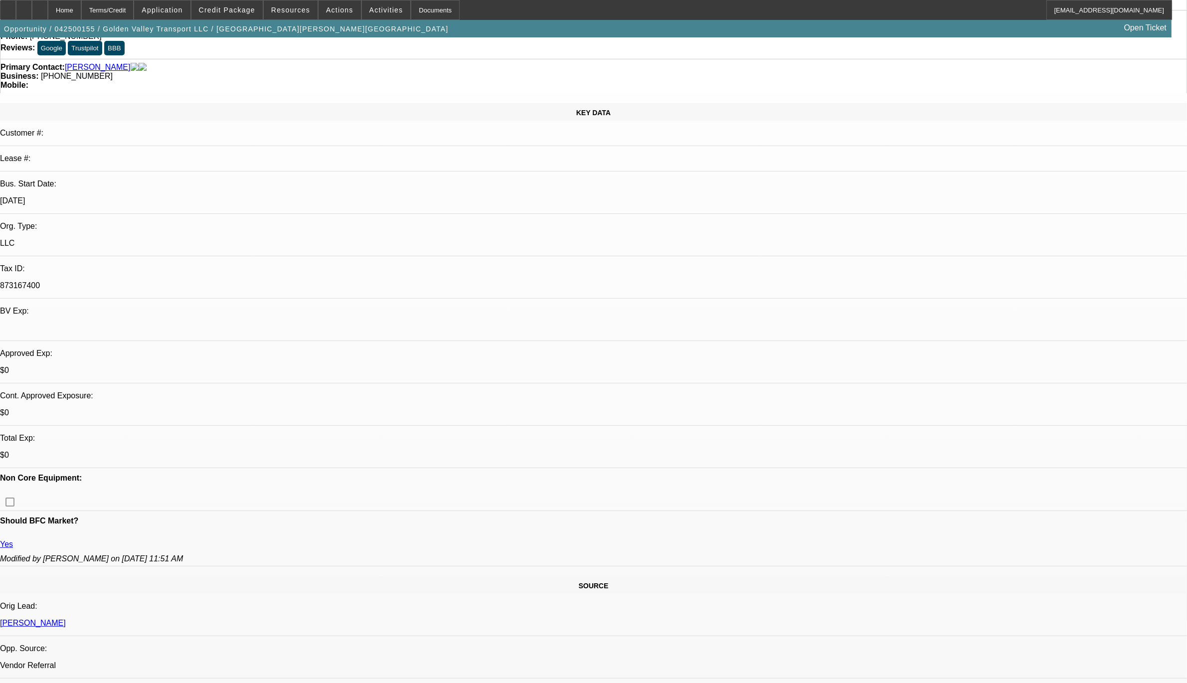
select select "2"
select select "0.1"
select select "1"
select select "2"
select select "4"
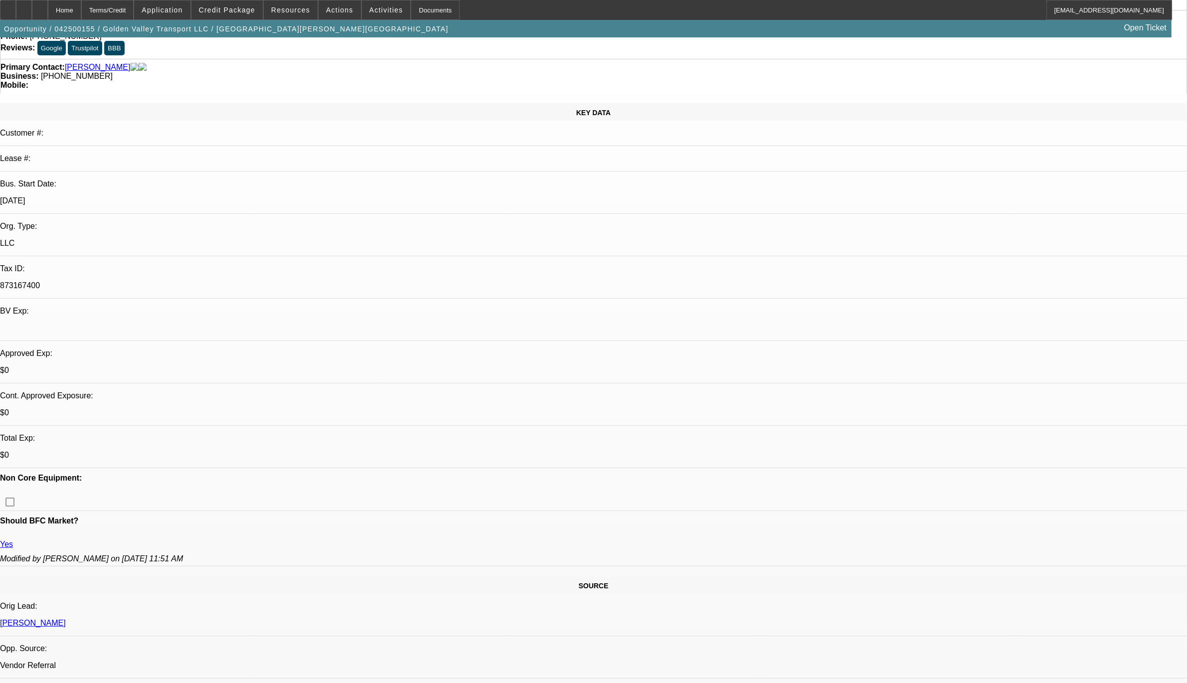
select select "1"
select select "2"
select select "4"
select select "1"
select select "2"
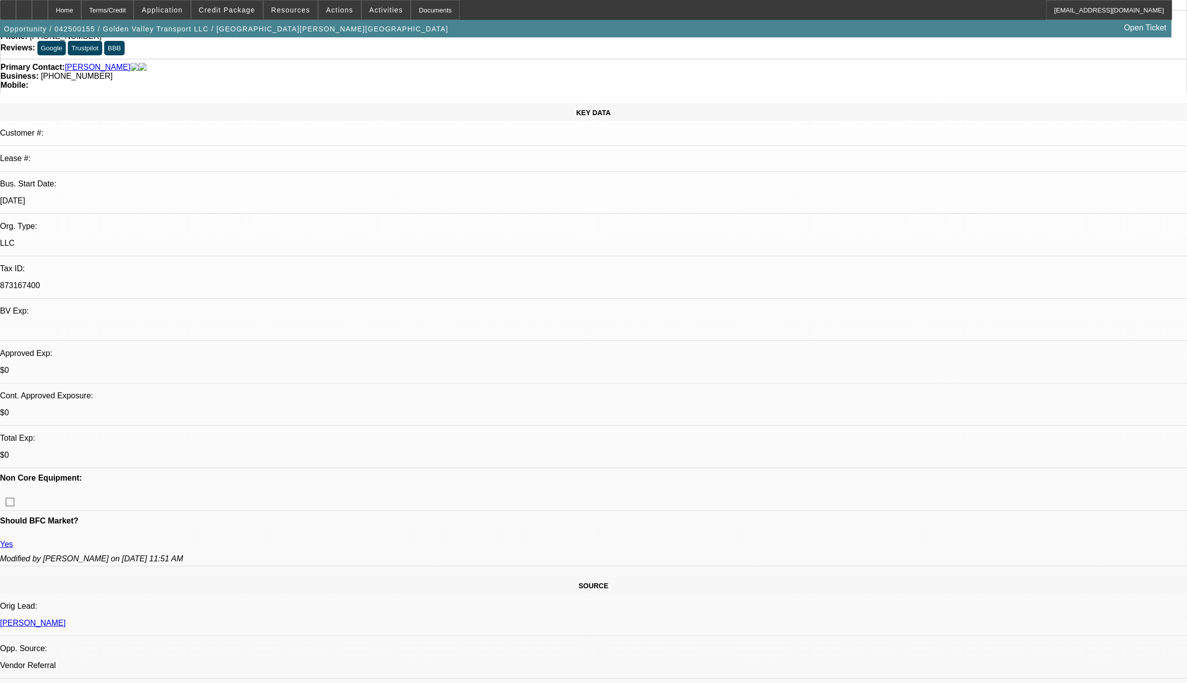
select select "4"
select select "1"
select select "2"
select select "4"
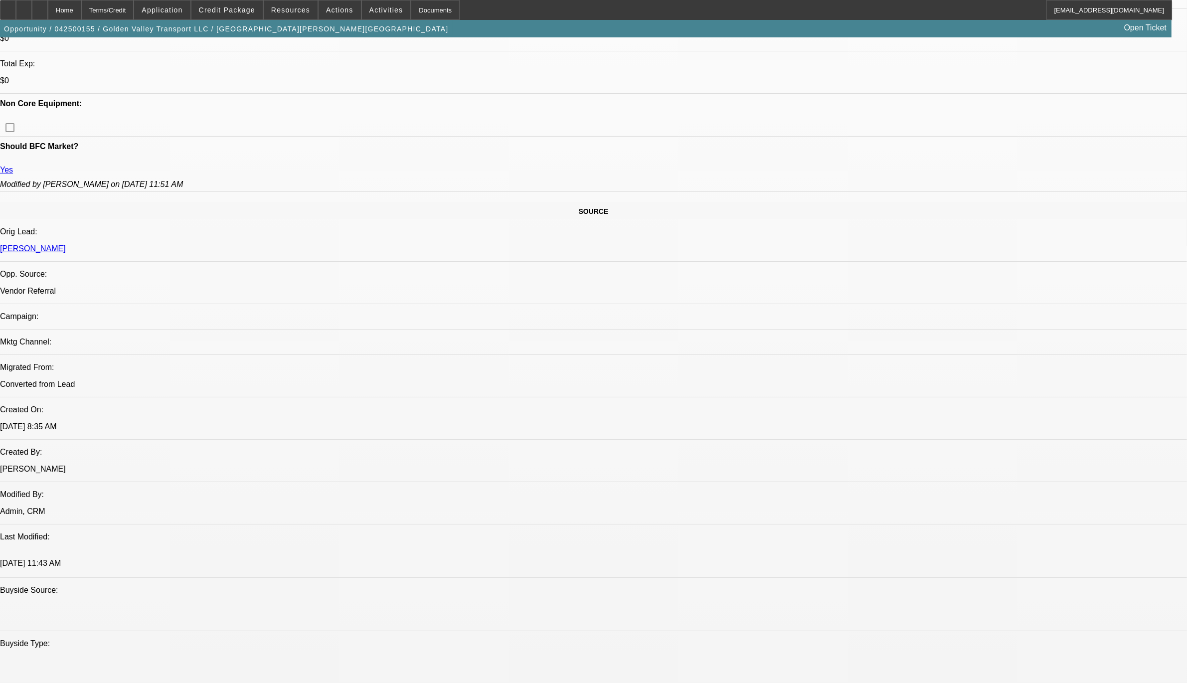
scroll to position [748, 0]
